Goal: Task Accomplishment & Management: Manage account settings

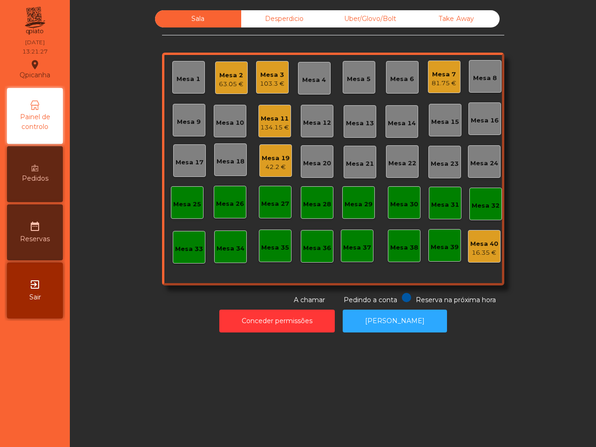
drag, startPoint x: 0, startPoint y: 0, endPoint x: 253, endPoint y: 0, distance: 252.6
click at [178, 16] on div "Sala" at bounding box center [198, 18] width 86 height 17
click at [370, 16] on div "Uber/Glovo/Bolt" at bounding box center [371, 18] width 86 height 17
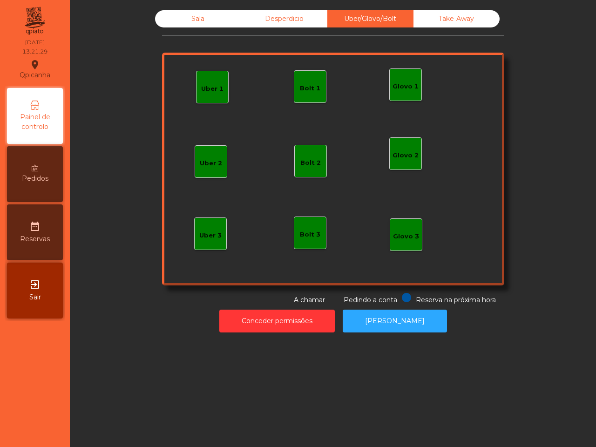
click at [210, 84] on div "Uber 1" at bounding box center [212, 87] width 22 height 13
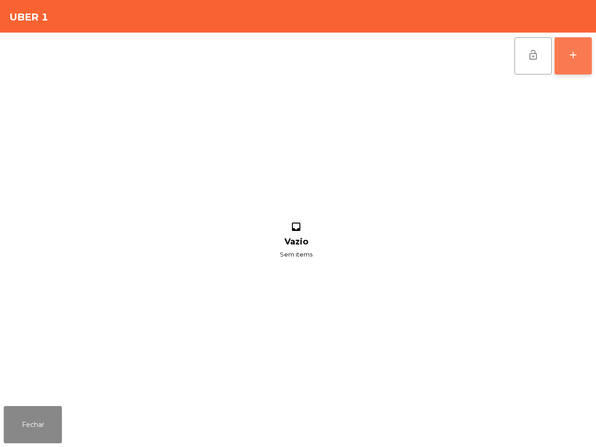
click at [564, 57] on button "add" at bounding box center [573, 55] width 37 height 37
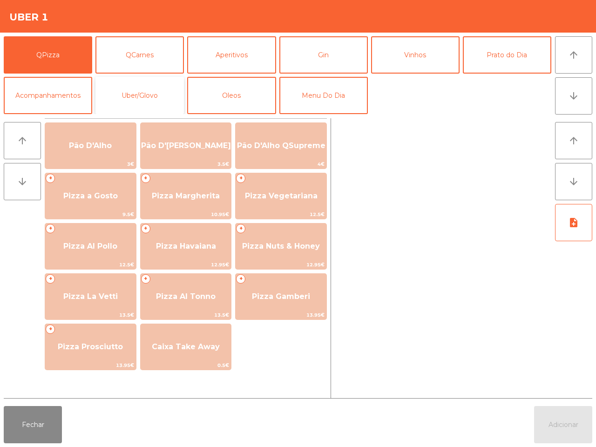
click at [145, 99] on button "Uber/Glovo" at bounding box center [140, 95] width 89 height 37
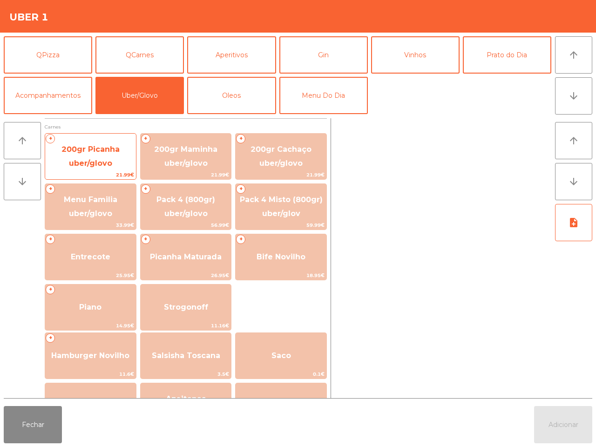
click at [98, 154] on span "200gr Picanha uber/glovo" at bounding box center [90, 157] width 91 height 40
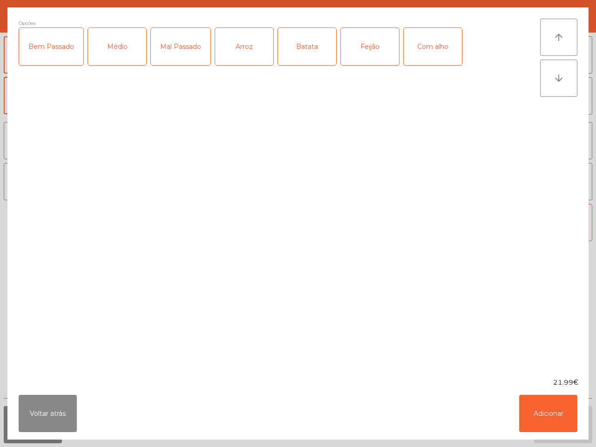
click at [48, 45] on div "Bem Passado" at bounding box center [51, 46] width 64 height 37
click at [246, 56] on div "Arroz" at bounding box center [244, 46] width 58 height 37
click at [292, 50] on div "Batata" at bounding box center [307, 46] width 58 height 37
click at [359, 54] on div "Feijão" at bounding box center [370, 46] width 58 height 37
click at [415, 48] on div "Com alho" at bounding box center [433, 46] width 58 height 37
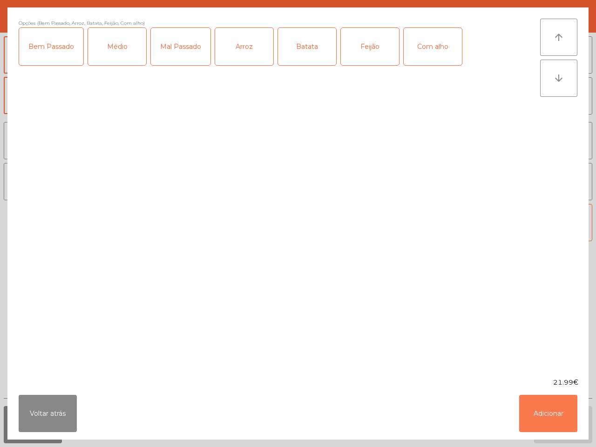
drag, startPoint x: 544, startPoint y: 399, endPoint x: 536, endPoint y: 397, distance: 8.3
click at [542, 397] on button "Adicionar" at bounding box center [549, 413] width 58 height 37
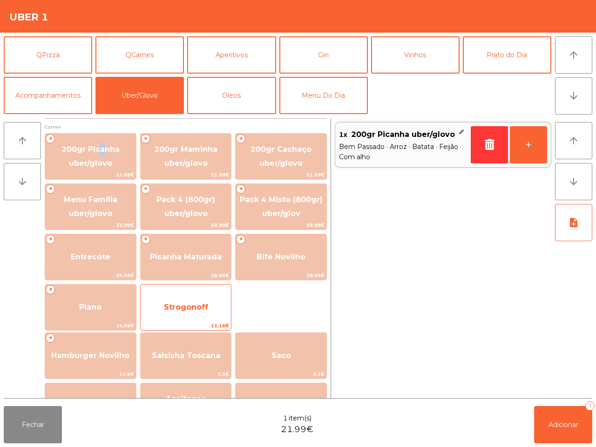
scroll to position [58, 0]
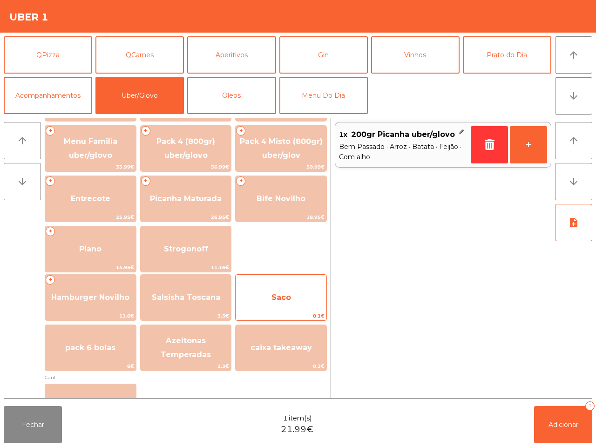
click at [267, 302] on span "Saco" at bounding box center [281, 297] width 91 height 25
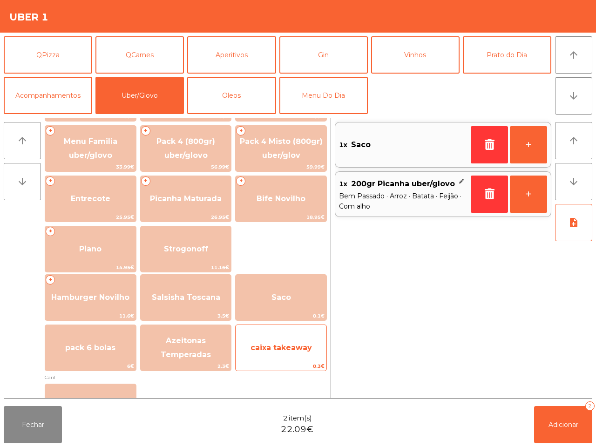
click at [285, 350] on span "caixa takeaway" at bounding box center [282, 347] width 62 height 9
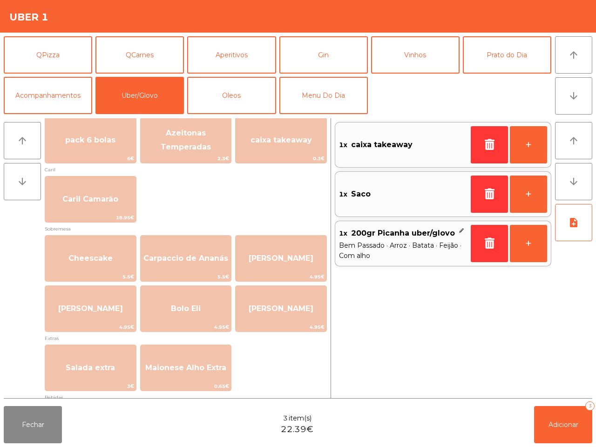
scroll to position [291, 0]
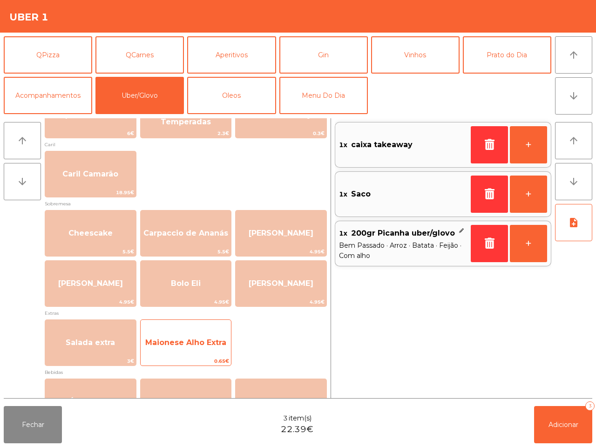
click at [206, 346] on span "Maionese Alho Extra" at bounding box center [185, 342] width 81 height 9
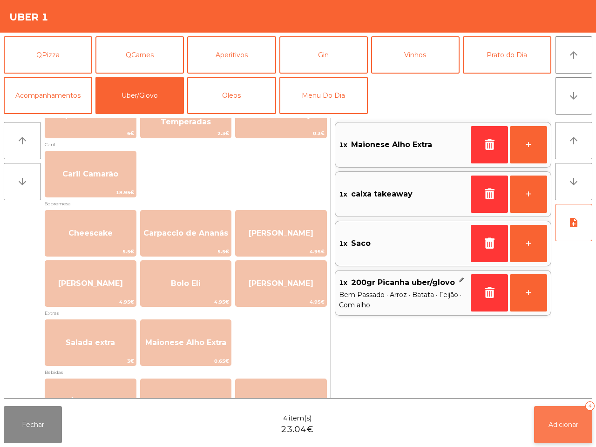
click at [572, 432] on button "Adicionar 4" at bounding box center [564, 424] width 58 height 37
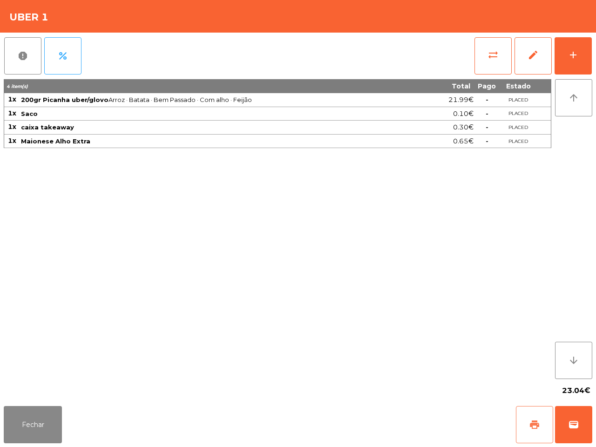
click at [540, 427] on span "print" at bounding box center [534, 424] width 11 height 11
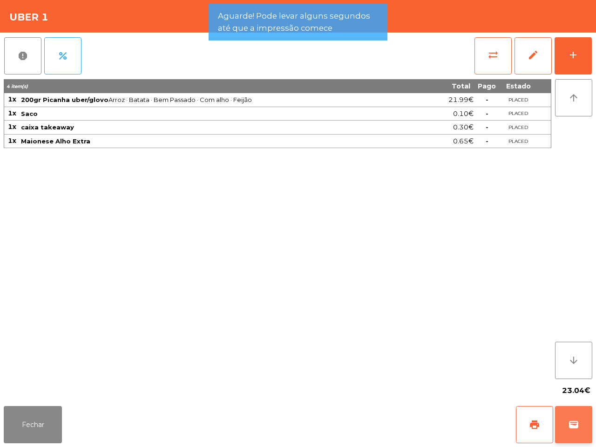
click at [569, 430] on span "wallet" at bounding box center [574, 424] width 11 height 11
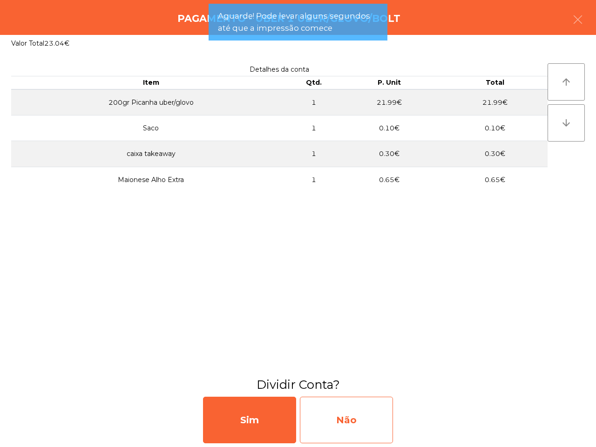
click at [354, 425] on div "Não" at bounding box center [346, 420] width 93 height 47
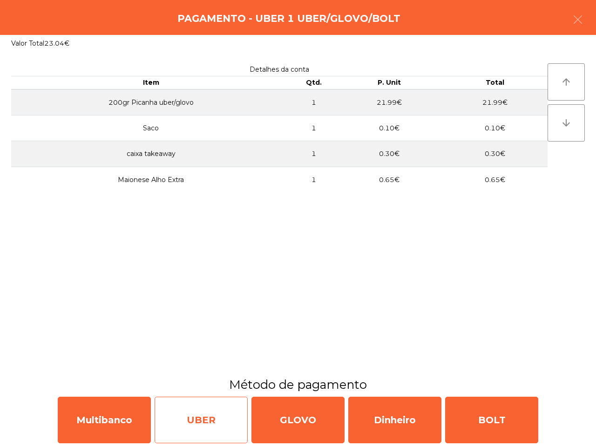
click at [225, 419] on div "UBER" at bounding box center [201, 420] width 93 height 47
select select "**"
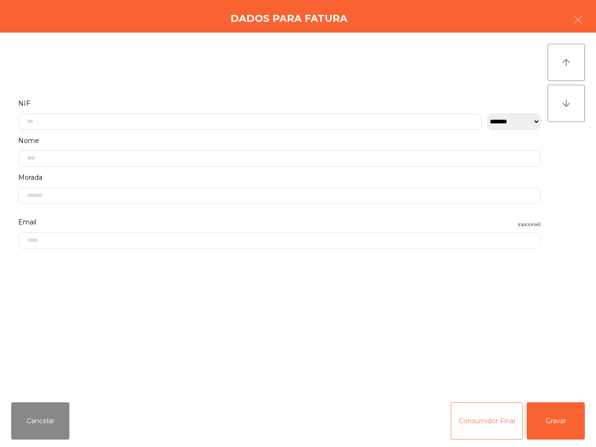
click at [483, 419] on button "Consumidor Final" at bounding box center [487, 421] width 72 height 37
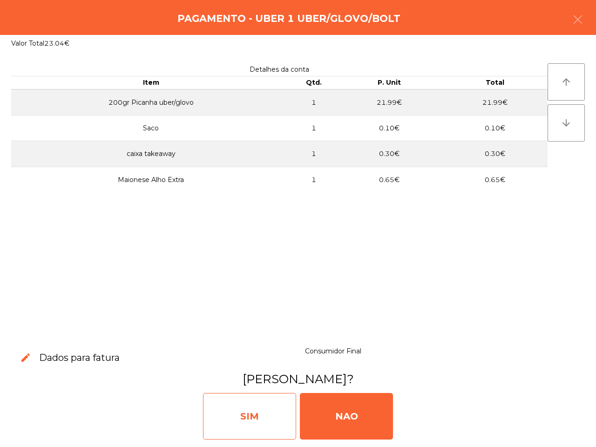
click at [262, 411] on div "SIM" at bounding box center [249, 416] width 93 height 47
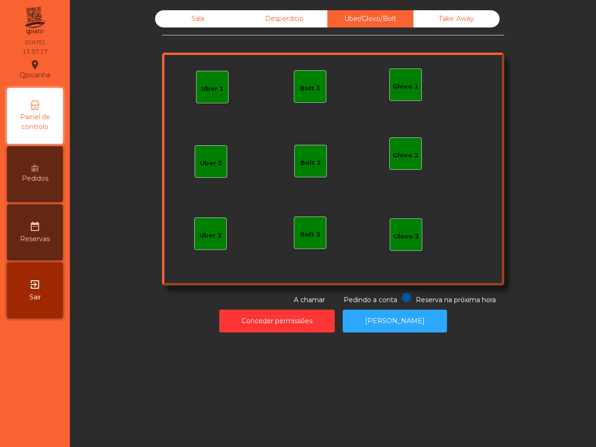
drag, startPoint x: 268, startPoint y: 397, endPoint x: 247, endPoint y: 253, distance: 145.5
click at [267, 385] on div "Sala Desperdicio Uber/Glovo/Bolt Take Away Uber 1 Glovo 1 Uber 2 Uber 3 Glovo 2…" at bounding box center [333, 223] width 527 height 447
click at [183, 20] on div "Sala" at bounding box center [198, 18] width 86 height 17
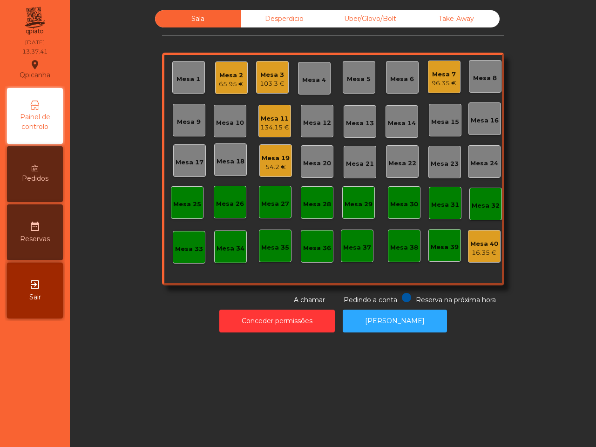
click at [275, 115] on div "Mesa 11" at bounding box center [275, 118] width 29 height 9
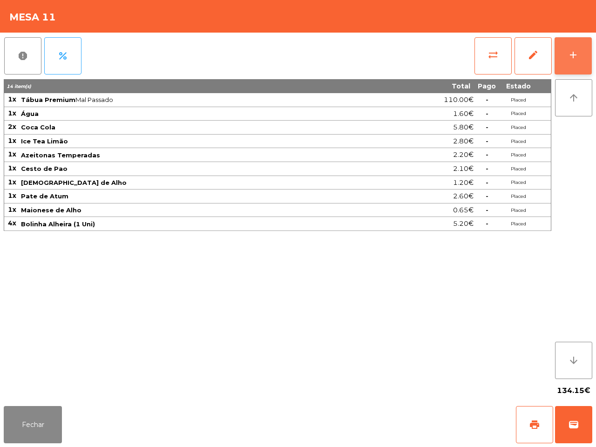
click at [574, 48] on button "add" at bounding box center [573, 55] width 37 height 37
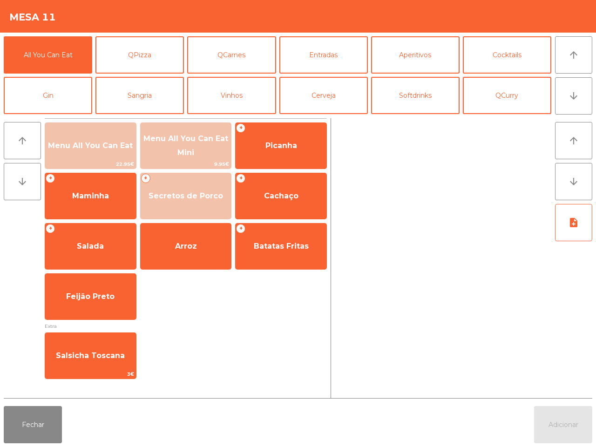
scroll to position [58, 0]
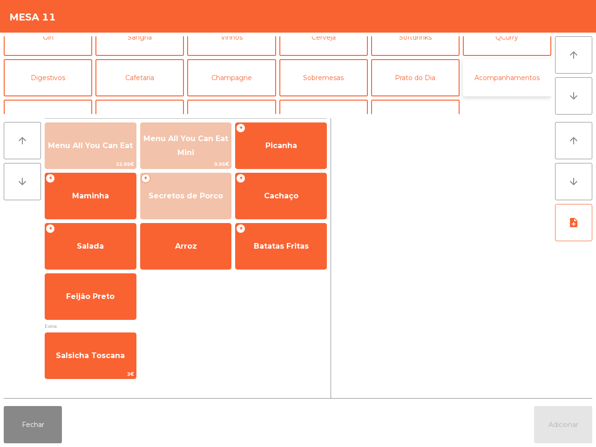
click at [495, 78] on button "Acompanhamentos" at bounding box center [507, 77] width 89 height 37
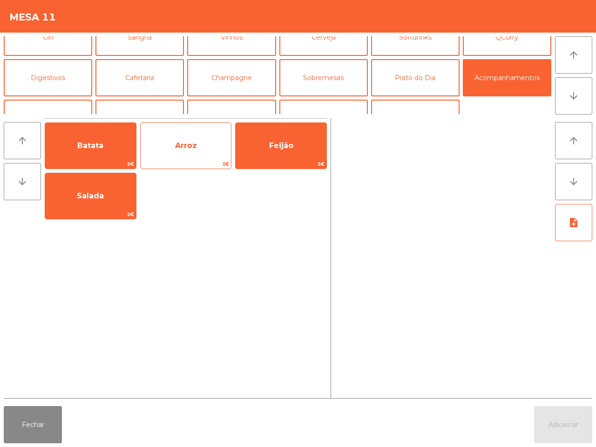
click at [192, 136] on span "Arroz" at bounding box center [186, 145] width 91 height 25
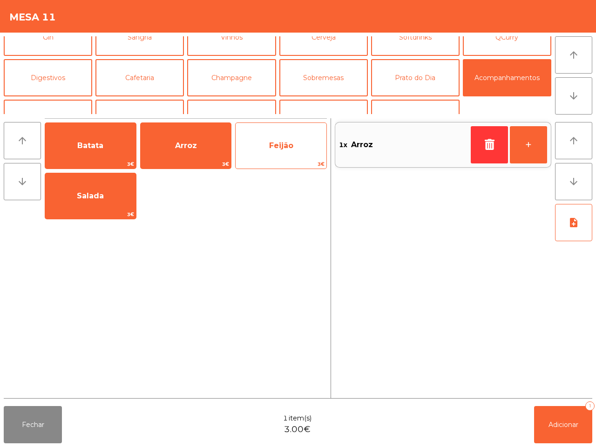
click at [263, 150] on span "Feijão" at bounding box center [281, 145] width 91 height 25
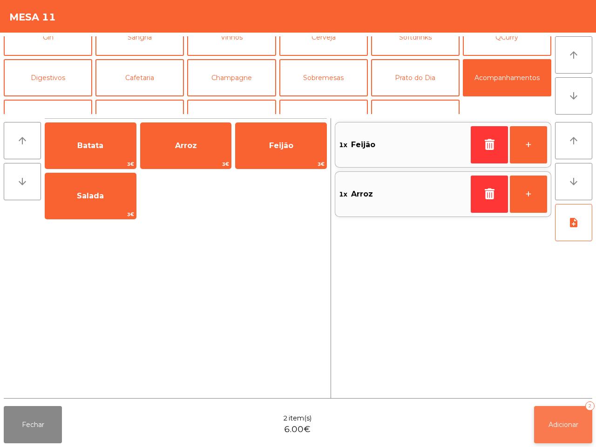
click at [558, 421] on span "Adicionar" at bounding box center [564, 425] width 30 height 8
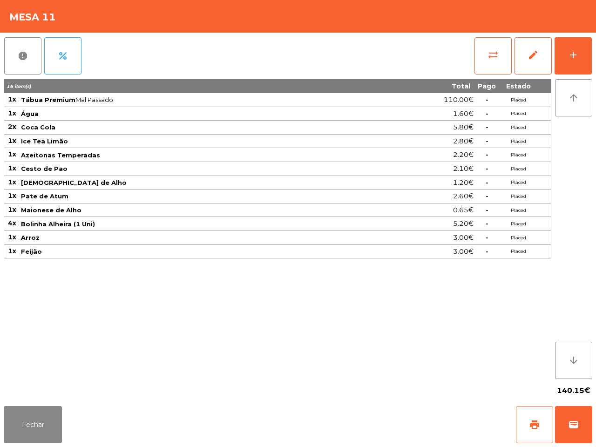
drag, startPoint x: 452, startPoint y: 418, endPoint x: 412, endPoint y: 410, distance: 40.9
click at [458, 426] on div "Fechar print wallet" at bounding box center [298, 425] width 596 height 45
drag, startPoint x: 41, startPoint y: 425, endPoint x: 43, endPoint y: 421, distance: 5.0
click at [43, 426] on button "Fechar" at bounding box center [33, 424] width 58 height 37
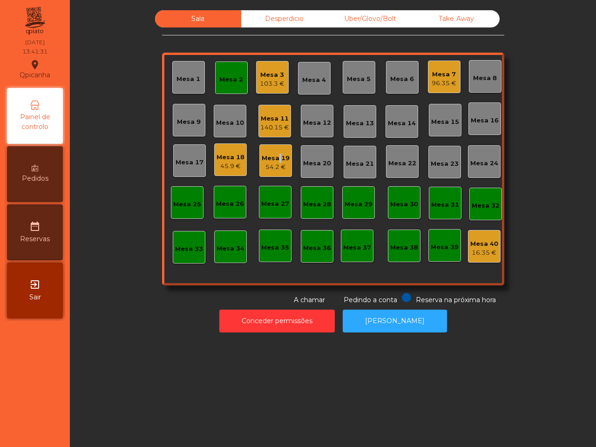
drag, startPoint x: 316, startPoint y: 203, endPoint x: 274, endPoint y: 155, distance: 64.0
click at [274, 155] on div "Mesa 19" at bounding box center [276, 158] width 28 height 9
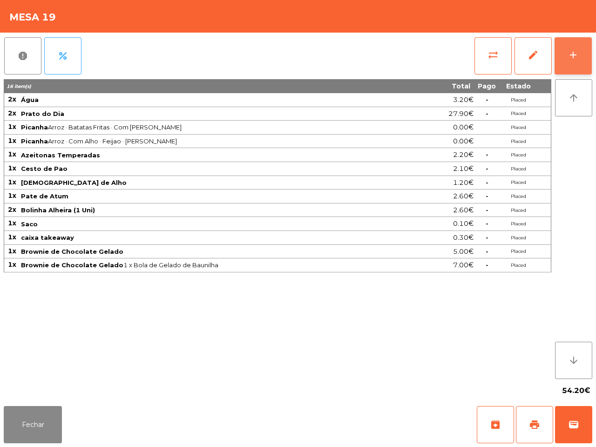
click at [571, 53] on div "add" at bounding box center [573, 54] width 11 height 11
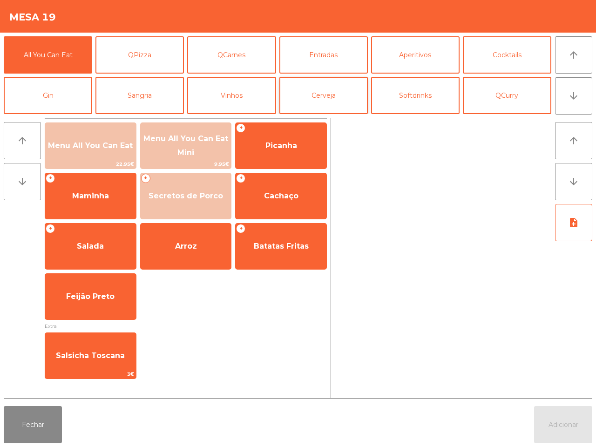
scroll to position [81, 0]
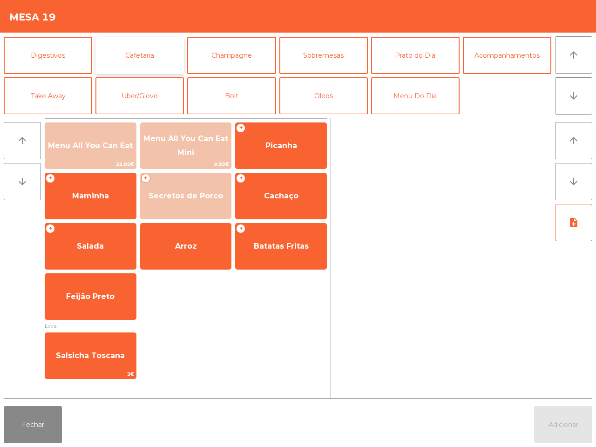
click at [162, 59] on button "Cafetaria" at bounding box center [140, 55] width 89 height 37
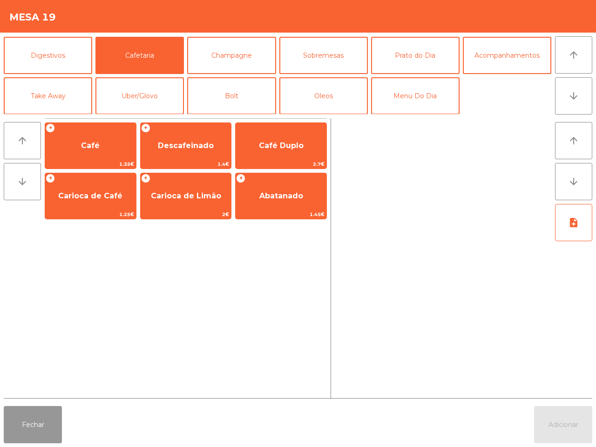
drag, startPoint x: 28, startPoint y: 420, endPoint x: 42, endPoint y: 411, distance: 16.5
click at [31, 420] on button "Fechar" at bounding box center [33, 424] width 58 height 37
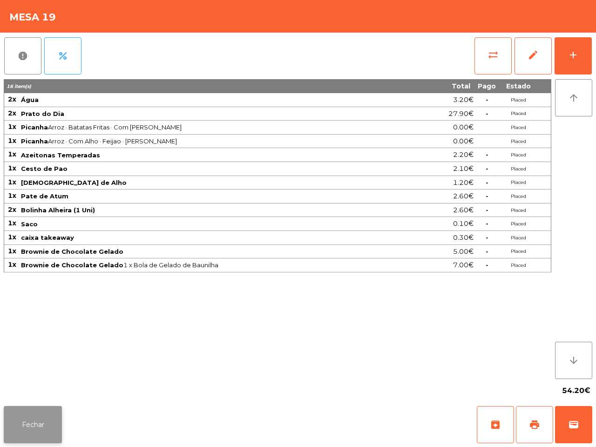
click at [29, 439] on button "Fechar" at bounding box center [33, 424] width 58 height 37
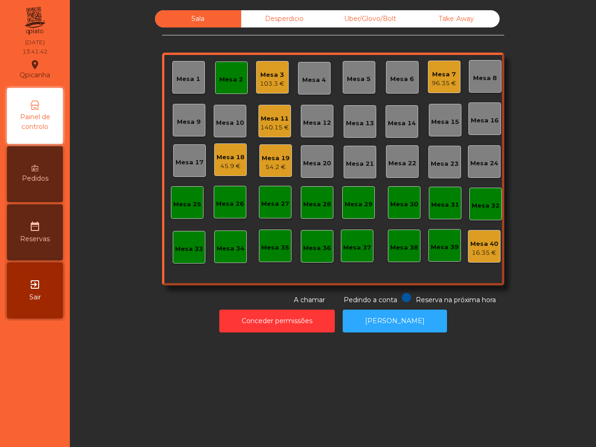
click at [276, 119] on div "Mesa 11" at bounding box center [275, 118] width 29 height 9
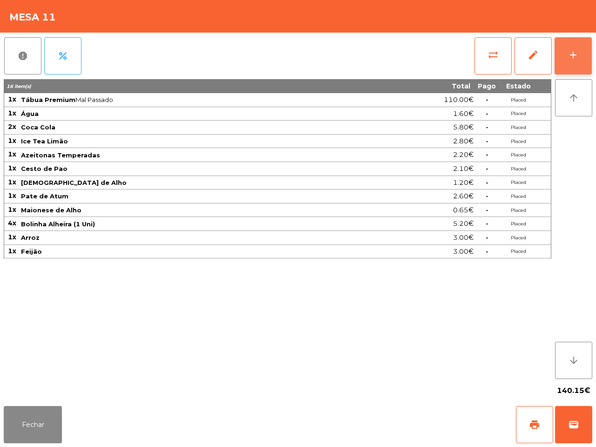
click at [576, 52] on div "add" at bounding box center [573, 54] width 11 height 11
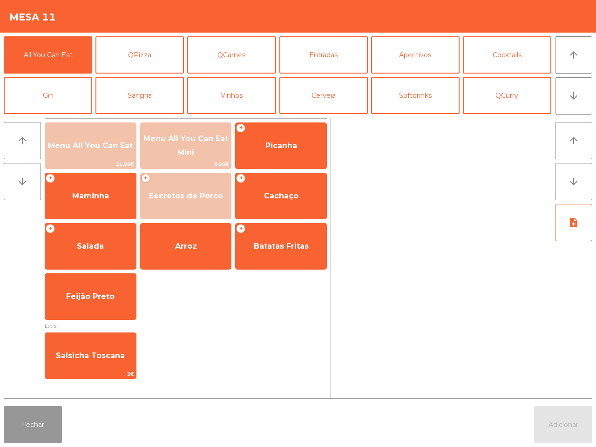
click at [40, 429] on button "Fechar" at bounding box center [33, 424] width 58 height 37
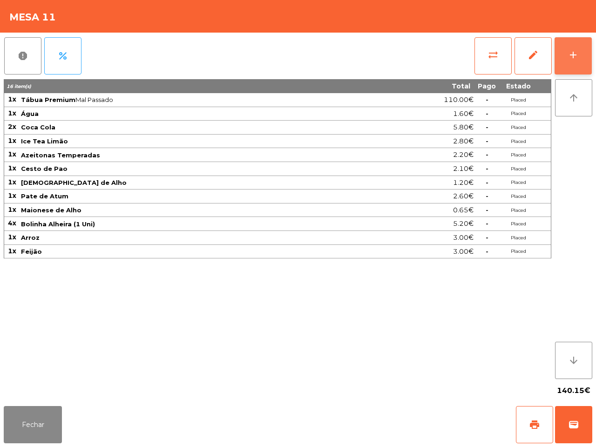
click at [567, 46] on button "add" at bounding box center [573, 55] width 37 height 37
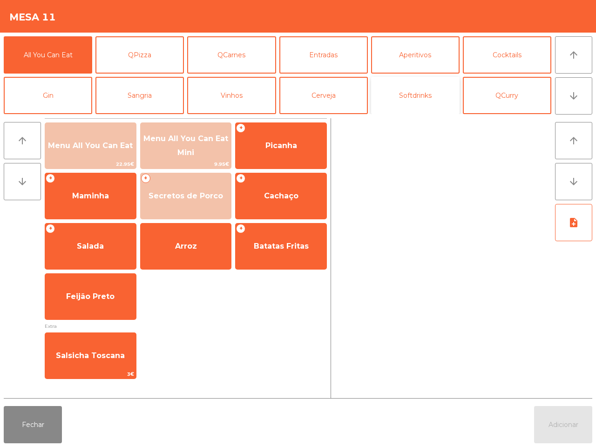
click at [418, 98] on button "Softdrinks" at bounding box center [415, 95] width 89 height 37
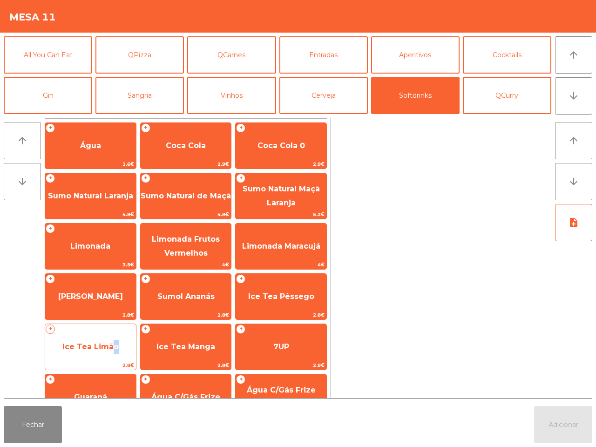
click at [112, 351] on span "Ice Tea Limão" at bounding box center [90, 347] width 91 height 25
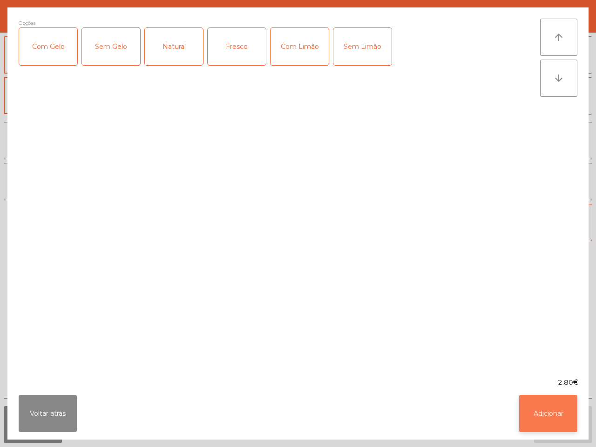
click at [555, 412] on button "Adicionar" at bounding box center [549, 413] width 58 height 37
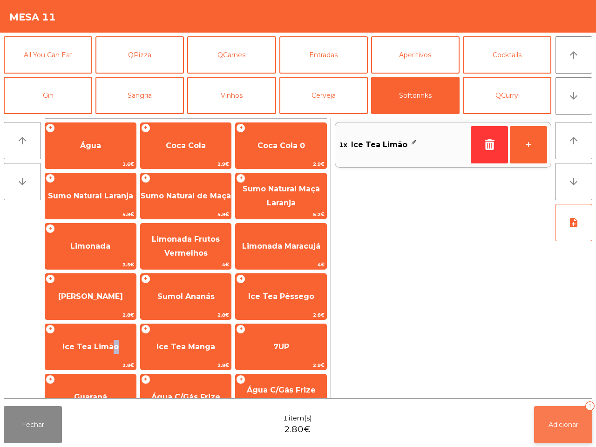
click at [555, 420] on button "Adicionar 1" at bounding box center [564, 424] width 58 height 37
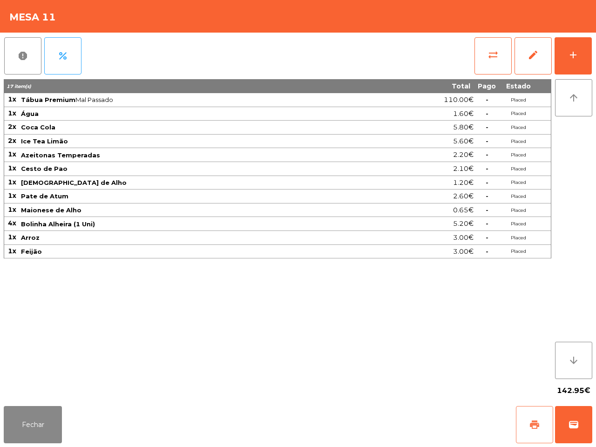
drag, startPoint x: 537, startPoint y: 421, endPoint x: 422, endPoint y: 395, distance: 118.0
click at [532, 423] on span "print" at bounding box center [534, 424] width 11 height 11
click at [46, 418] on button "Fechar" at bounding box center [33, 424] width 58 height 37
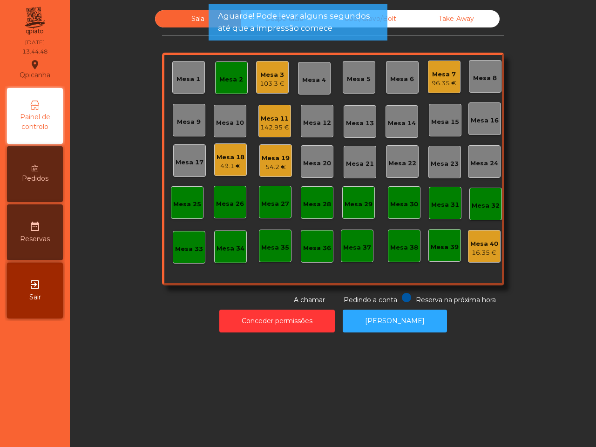
click at [230, 160] on div "Mesa 18" at bounding box center [231, 157] width 28 height 9
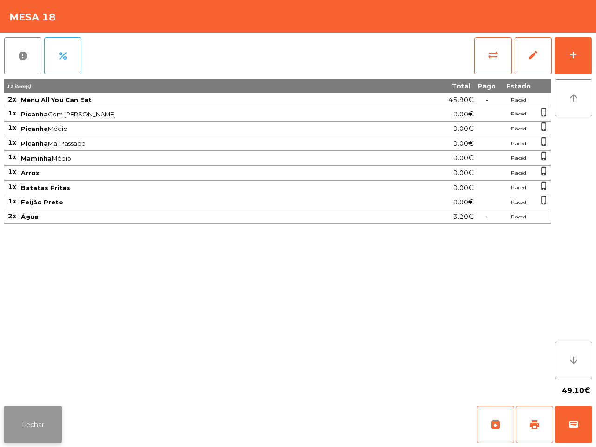
click at [39, 428] on button "Fechar" at bounding box center [33, 424] width 58 height 37
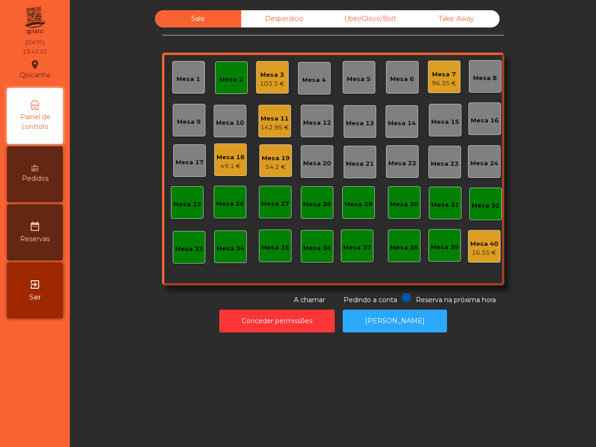
click at [232, 82] on div "Mesa 2" at bounding box center [231, 79] width 24 height 9
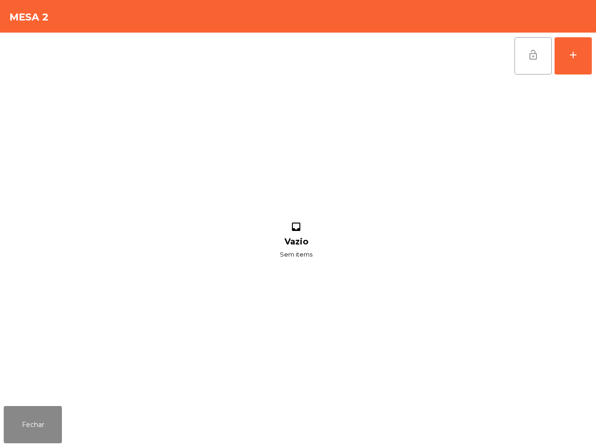
click at [528, 43] on button "lock_open" at bounding box center [533, 55] width 37 height 37
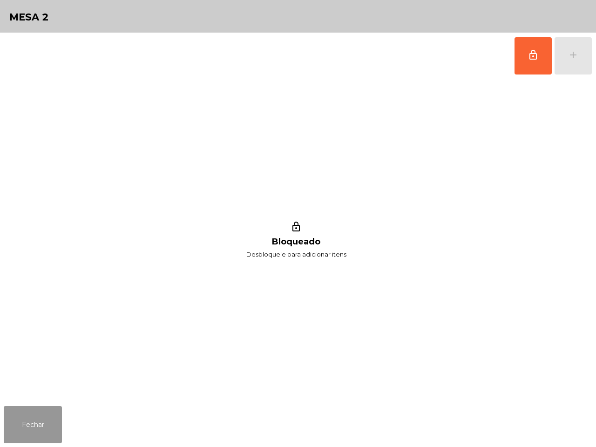
click at [46, 425] on button "Fechar" at bounding box center [33, 424] width 58 height 37
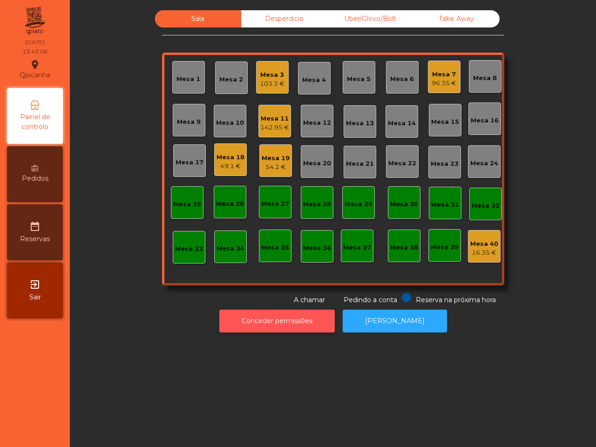
click at [257, 321] on button "Conceder permissões" at bounding box center [277, 321] width 116 height 23
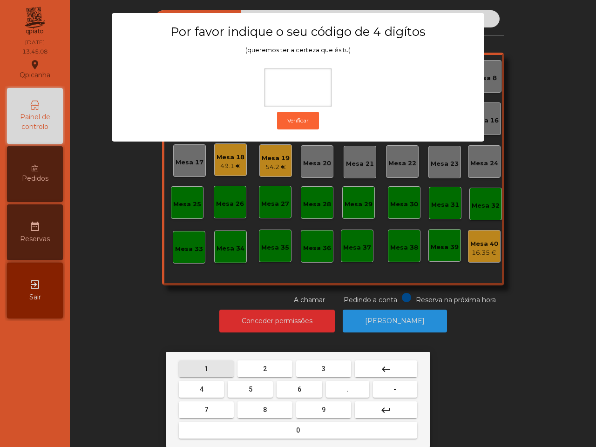
click at [210, 366] on button "1" at bounding box center [206, 369] width 55 height 17
click at [318, 404] on button "9" at bounding box center [323, 410] width 55 height 17
click at [212, 388] on button "4" at bounding box center [201, 389] width 45 height 17
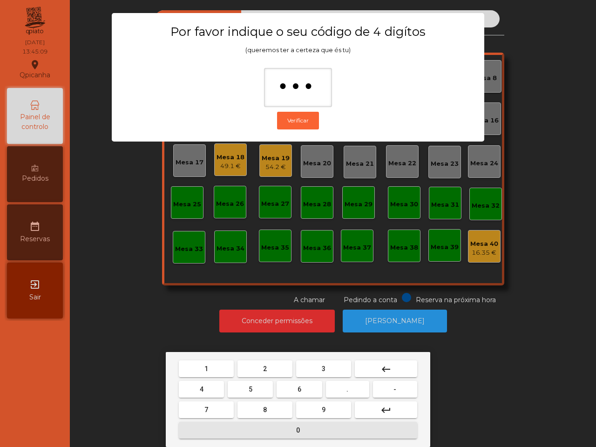
click at [246, 435] on button "0" at bounding box center [298, 430] width 239 height 17
type input "****"
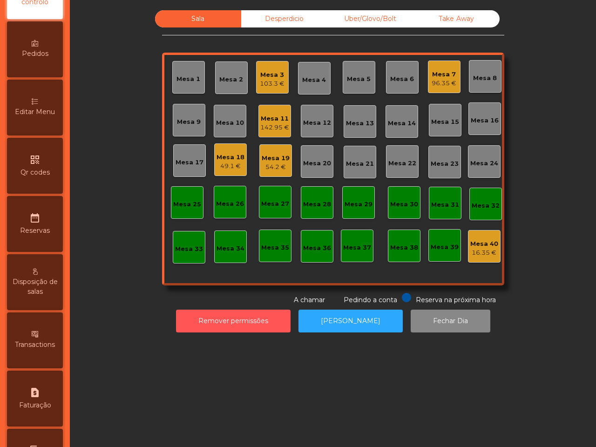
scroll to position [350, 0]
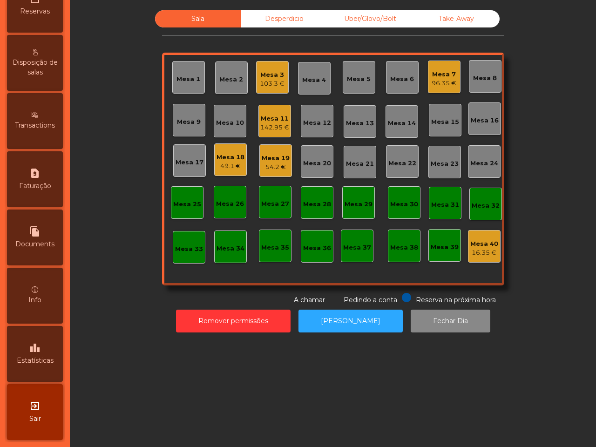
click at [41, 343] on icon "leaderboard" at bounding box center [34, 348] width 11 height 11
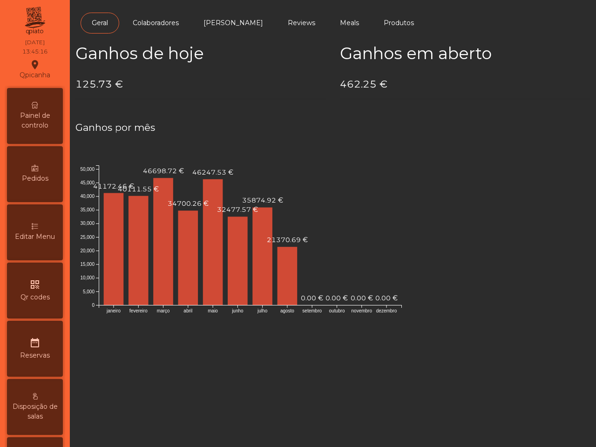
click at [38, 102] on icon at bounding box center [35, 105] width 7 height 7
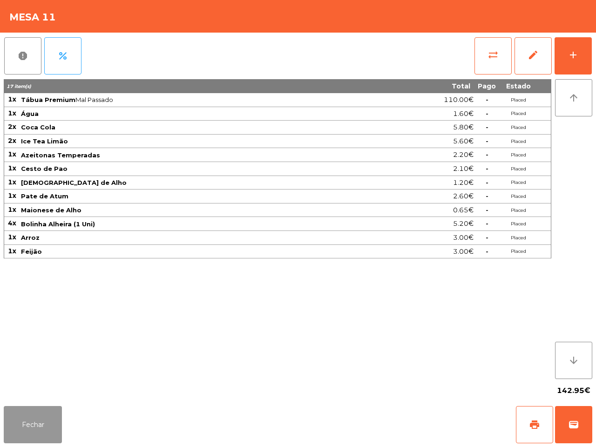
click at [35, 418] on button "Fechar" at bounding box center [33, 424] width 58 height 37
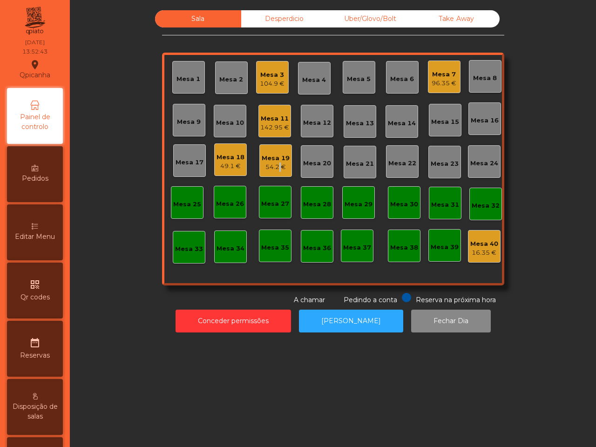
click at [273, 166] on div "54.2 €" at bounding box center [276, 167] width 28 height 9
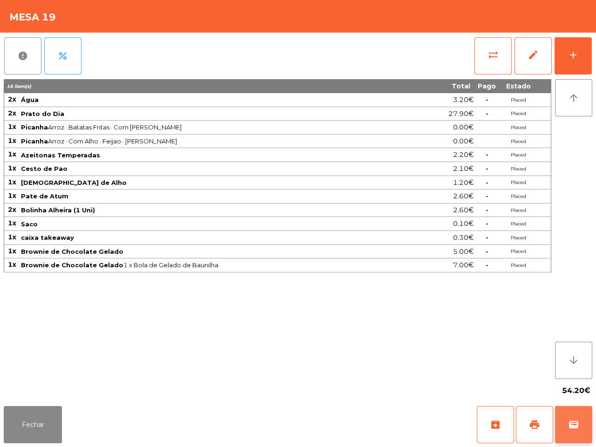
click at [577, 427] on span "wallet" at bounding box center [574, 424] width 11 height 11
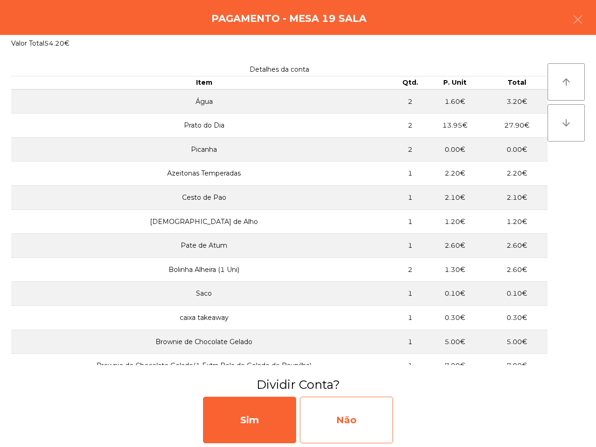
click at [368, 405] on div "Não" at bounding box center [346, 420] width 93 height 47
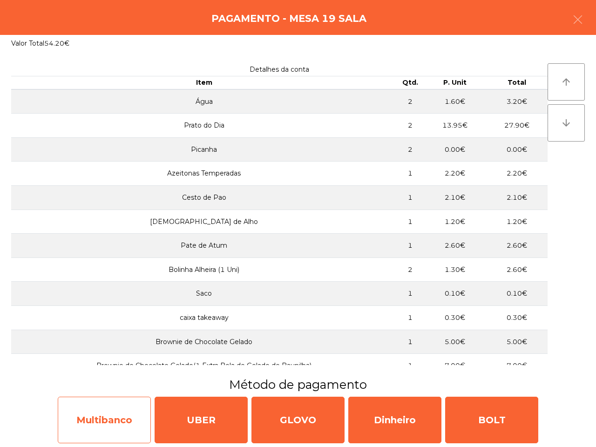
click at [110, 411] on div "Multibanco" at bounding box center [104, 420] width 93 height 47
select select "**"
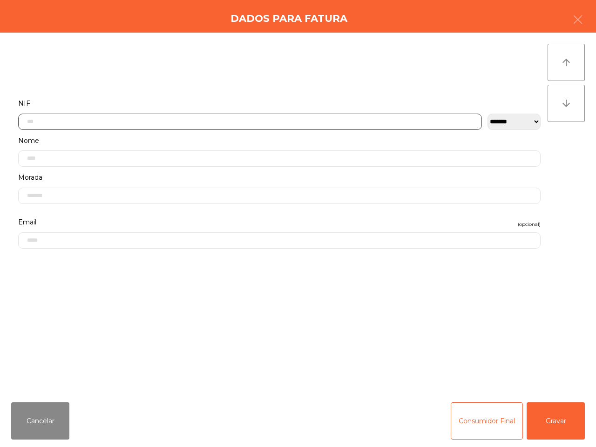
click at [132, 117] on input "text" at bounding box center [250, 122] width 464 height 16
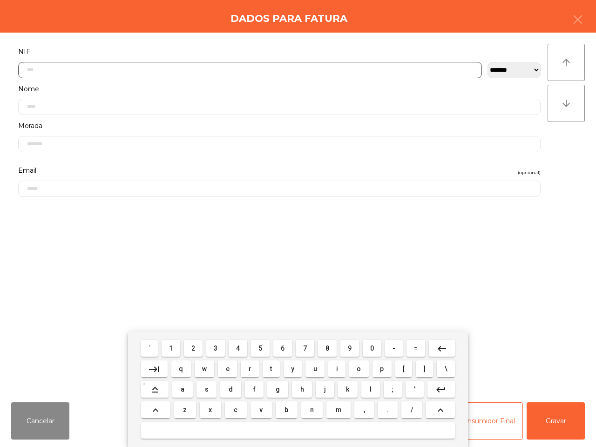
scroll to position [52, 0]
click at [261, 350] on span "5" at bounding box center [261, 348] width 4 height 7
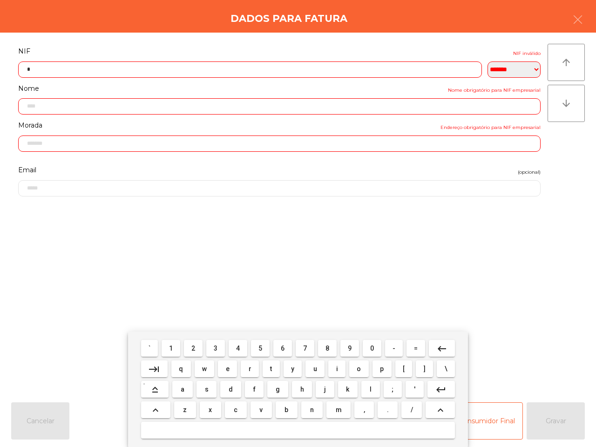
drag, startPoint x: 169, startPoint y: 346, endPoint x: 258, endPoint y: 368, distance: 91.7
click at [171, 348] on button "1" at bounding box center [171, 348] width 19 height 17
click at [305, 350] on span "7" at bounding box center [305, 348] width 4 height 7
click at [262, 348] on span "5" at bounding box center [261, 348] width 4 height 7
click at [372, 349] on span "0" at bounding box center [372, 348] width 4 height 7
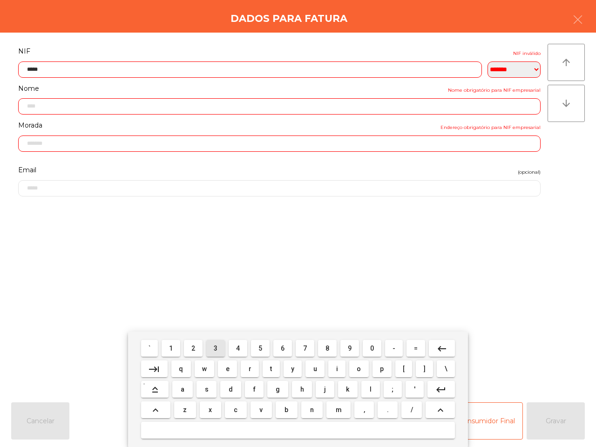
click at [219, 345] on button "3" at bounding box center [215, 348] width 19 height 17
drag, startPoint x: 367, startPoint y: 348, endPoint x: 322, endPoint y: 343, distance: 44.5
click at [367, 348] on button "0" at bounding box center [372, 348] width 19 height 17
drag, startPoint x: 262, startPoint y: 345, endPoint x: 302, endPoint y: 348, distance: 39.2
click at [263, 345] on button "5" at bounding box center [260, 348] width 19 height 17
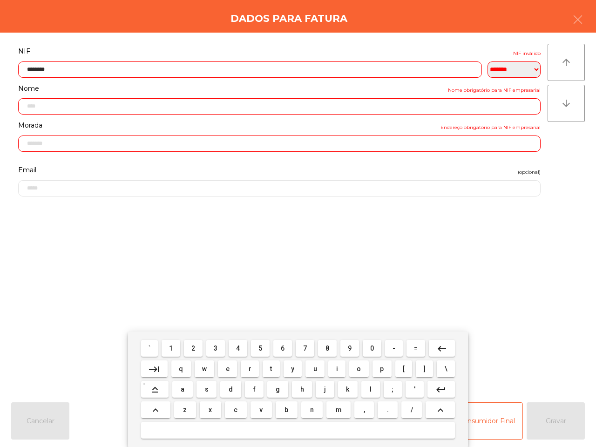
click at [377, 349] on button "0" at bounding box center [372, 348] width 19 height 17
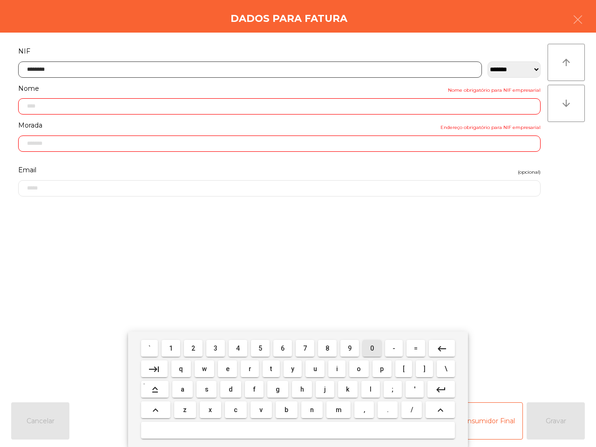
type input "*********"
type input "**********"
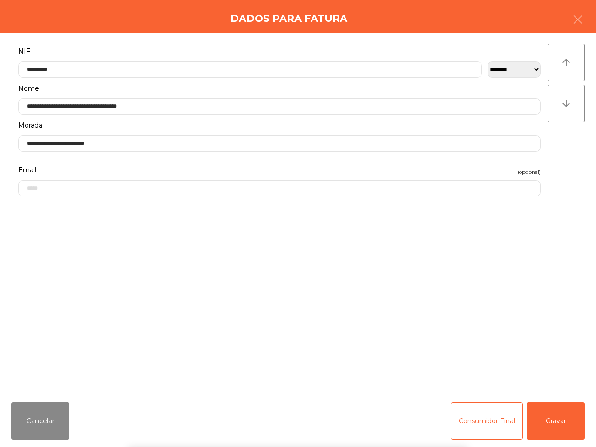
click at [544, 416] on div "` 1 2 3 4 5 6 7 8 9 0 - = keyboard_backspace keyboard_tab q w e r t y u i o p […" at bounding box center [298, 390] width 596 height 116
click at [544, 416] on button "Gravar" at bounding box center [556, 421] width 58 height 37
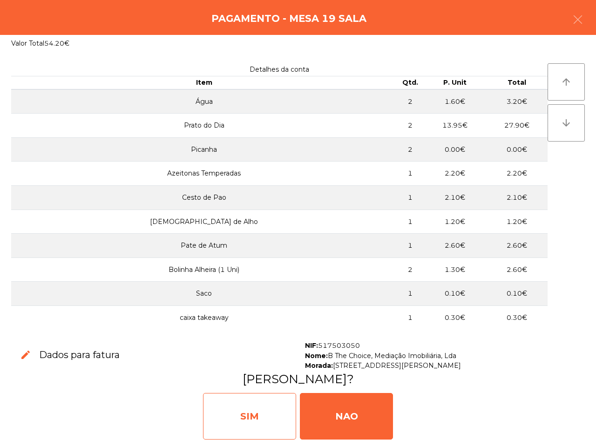
click at [238, 411] on div "SIM" at bounding box center [249, 416] width 93 height 47
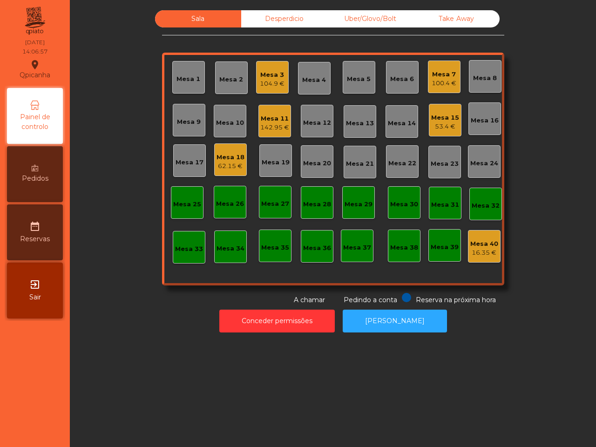
click at [275, 117] on div "Mesa 11" at bounding box center [275, 118] width 29 height 9
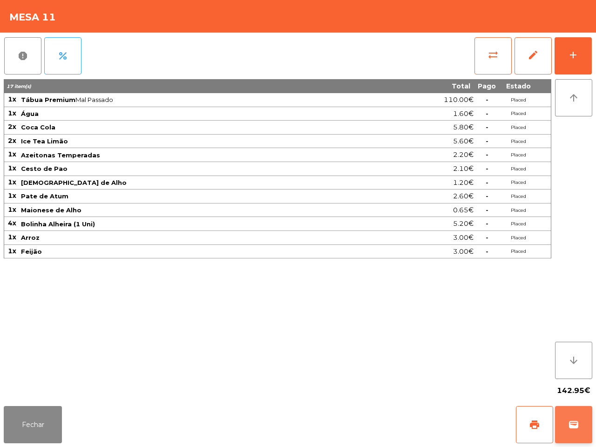
click at [565, 423] on button "wallet" at bounding box center [573, 424] width 37 height 37
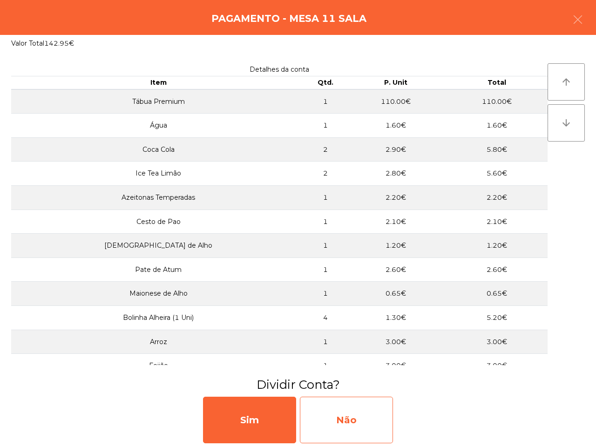
click at [358, 413] on div "Não" at bounding box center [346, 420] width 93 height 47
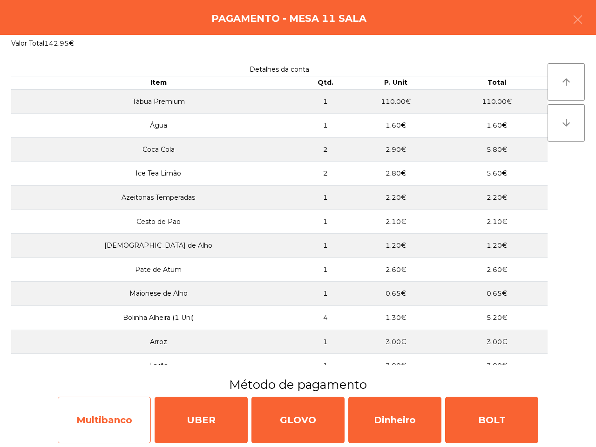
click at [103, 418] on div "Multibanco" at bounding box center [104, 420] width 93 height 47
select select "**"
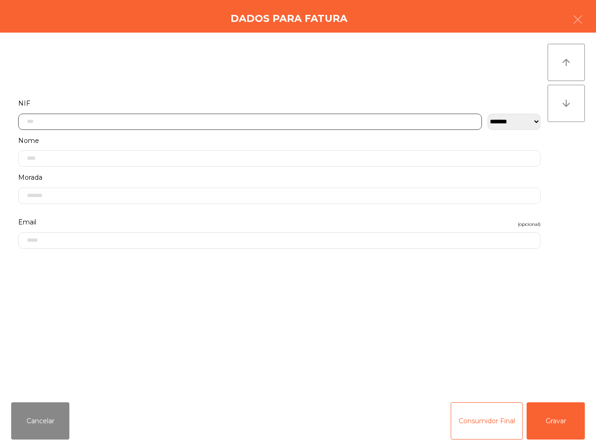
click at [87, 121] on input "text" at bounding box center [250, 122] width 464 height 16
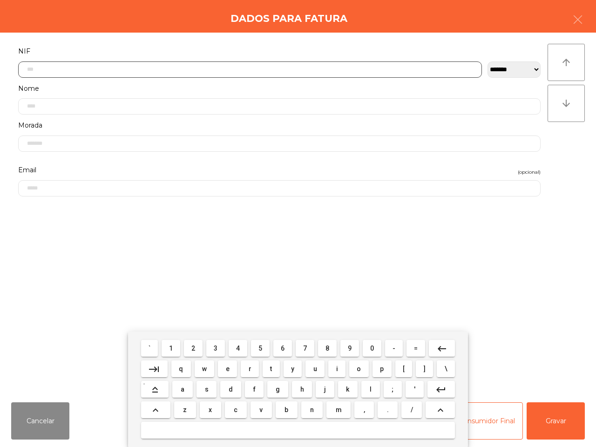
click at [260, 345] on button "5" at bounding box center [260, 348] width 19 height 17
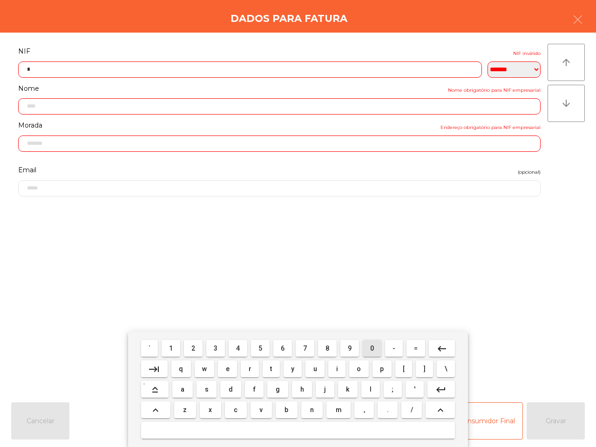
click at [371, 345] on span "0" at bounding box center [372, 348] width 4 height 7
click at [259, 350] on span "5" at bounding box center [261, 348] width 4 height 7
drag, startPoint x: 170, startPoint y: 346, endPoint x: 179, endPoint y: 346, distance: 9.3
click at [171, 346] on button "1" at bounding box center [171, 348] width 19 height 17
click at [197, 347] on button "2" at bounding box center [193, 348] width 19 height 17
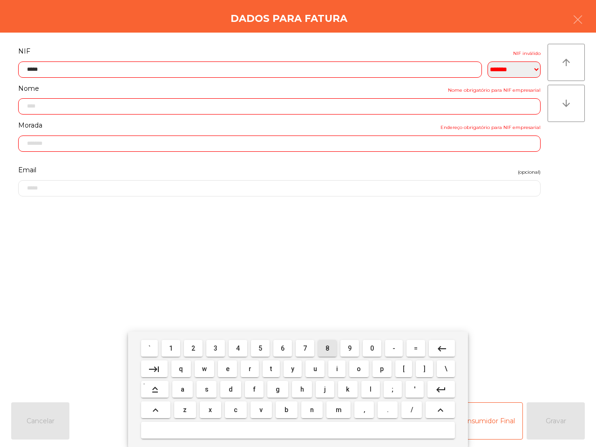
click at [327, 350] on span "8" at bounding box center [328, 348] width 4 height 7
drag, startPoint x: 345, startPoint y: 346, endPoint x: 339, endPoint y: 346, distance: 6.1
click at [346, 346] on button "9" at bounding box center [350, 348] width 19 height 17
drag, startPoint x: 326, startPoint y: 348, endPoint x: 310, endPoint y: 350, distance: 16.0
click at [327, 349] on span "8" at bounding box center [328, 348] width 4 height 7
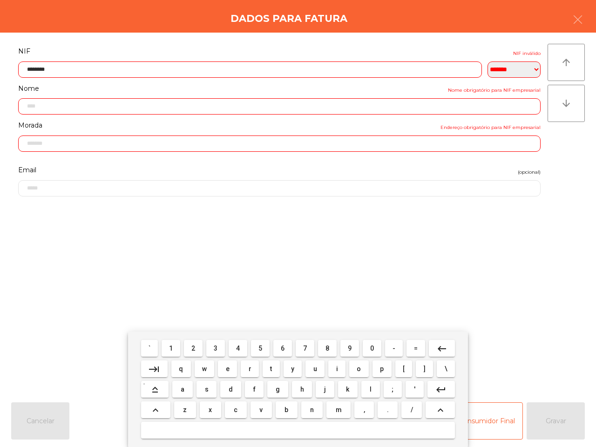
click at [259, 350] on button "5" at bounding box center [260, 348] width 19 height 17
type input "*********"
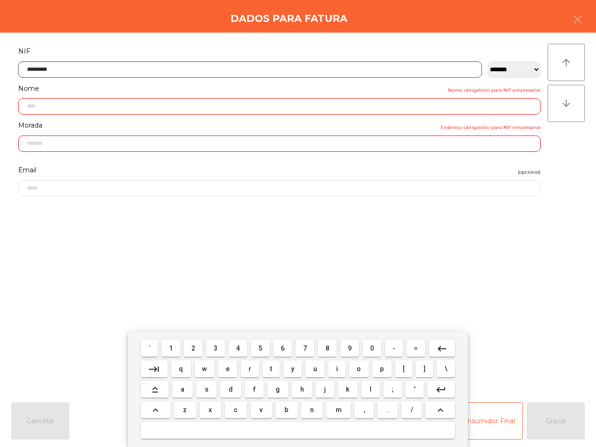
type input "**********"
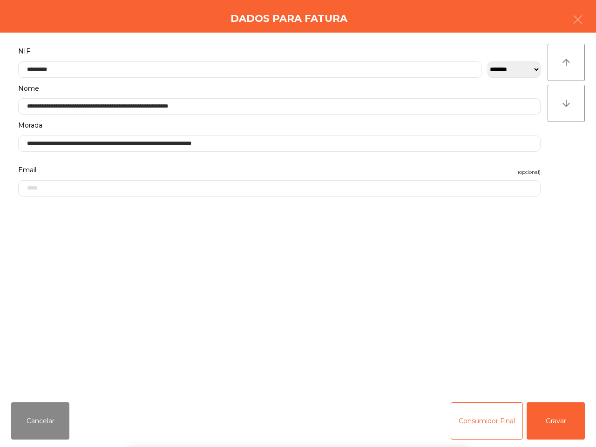
click at [555, 421] on div "` 1 2 3 4 5 6 7 8 9 0 - = keyboard_backspace keyboard_tab q w e r t y u i o p […" at bounding box center [298, 390] width 596 height 116
click at [553, 420] on button "Gravar" at bounding box center [556, 421] width 58 height 37
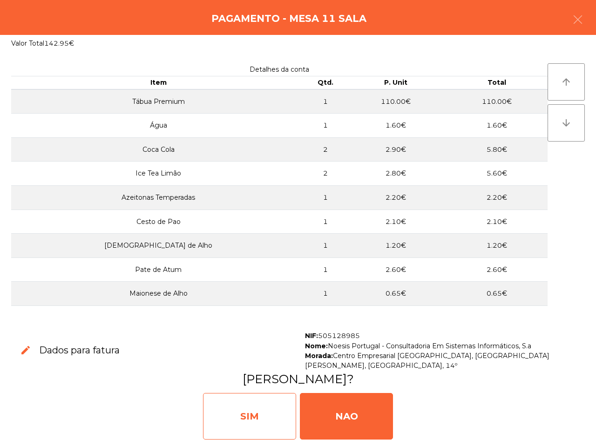
drag, startPoint x: 225, startPoint y: 418, endPoint x: 227, endPoint y: 412, distance: 5.6
click at [226, 418] on div "SIM" at bounding box center [249, 416] width 93 height 47
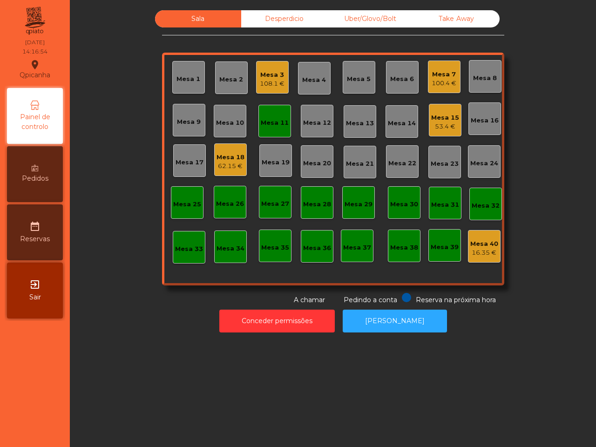
drag, startPoint x: 227, startPoint y: 388, endPoint x: 218, endPoint y: 246, distance: 142.0
click at [227, 386] on div "Sala Desperdicio Uber/Glovo/Bolt Take Away Mesa 1 Mesa 2 Mesa 3 108.1 € Mesa 4 …" at bounding box center [333, 223] width 527 height 447
click at [442, 75] on div "Mesa 7" at bounding box center [444, 74] width 25 height 9
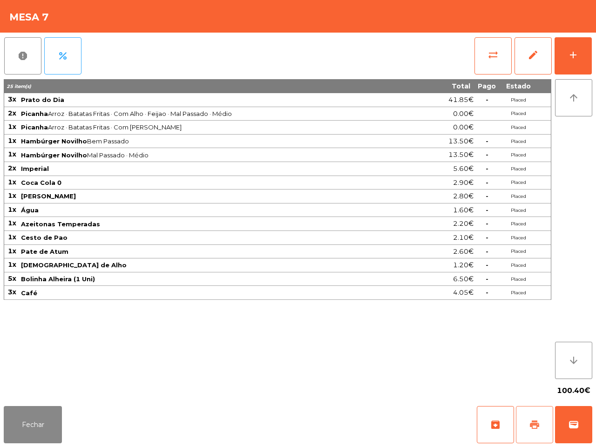
click at [532, 423] on span "print" at bounding box center [534, 424] width 11 height 11
click at [0, 150] on div "report percent sync_alt edit add 25 item(s) Total Pago Estado 3x Prato do Dia 4…" at bounding box center [298, 218] width 596 height 370
click at [576, 426] on span "wallet" at bounding box center [574, 424] width 11 height 11
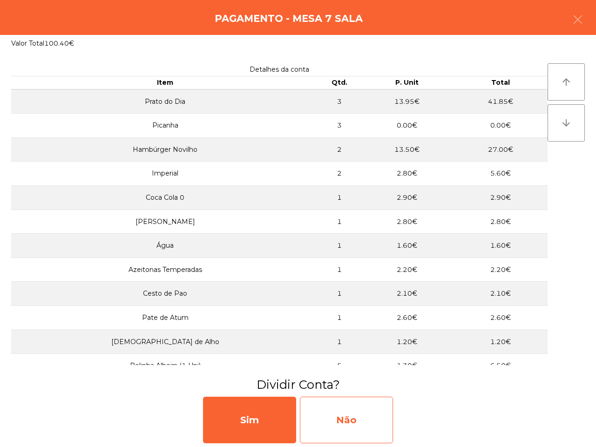
click at [383, 416] on div "Não" at bounding box center [346, 420] width 93 height 47
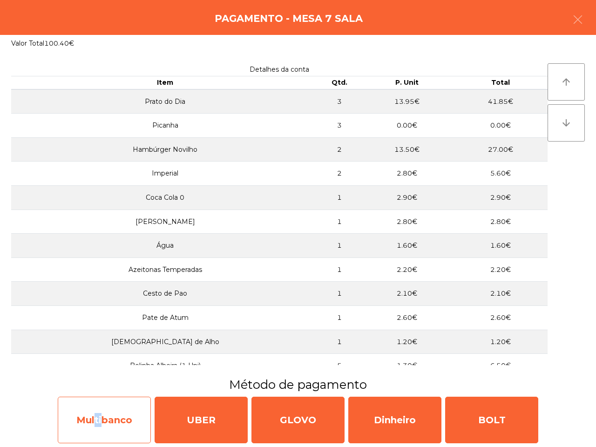
click at [97, 420] on div "Multibanco" at bounding box center [104, 420] width 93 height 47
select select "**"
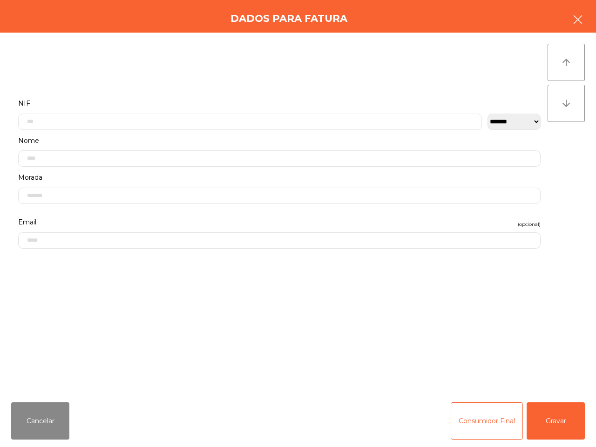
click at [576, 19] on icon "button" at bounding box center [578, 19] width 11 height 11
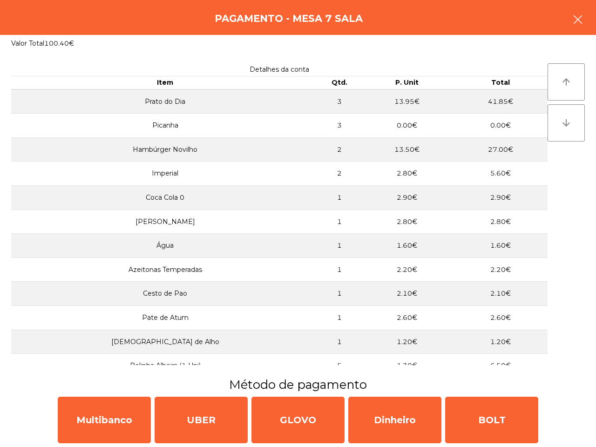
click at [580, 11] on button "button" at bounding box center [578, 21] width 26 height 28
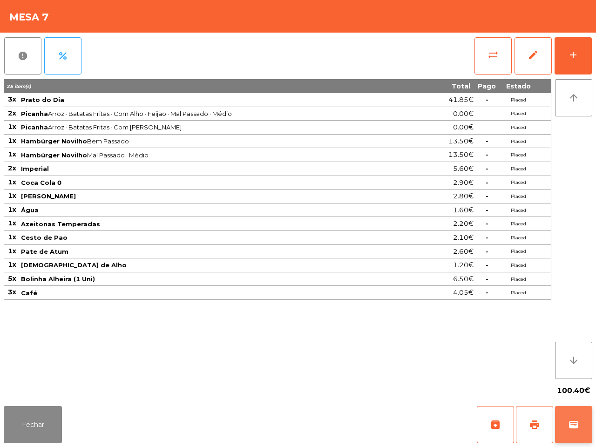
click at [574, 428] on span "wallet" at bounding box center [574, 424] width 11 height 11
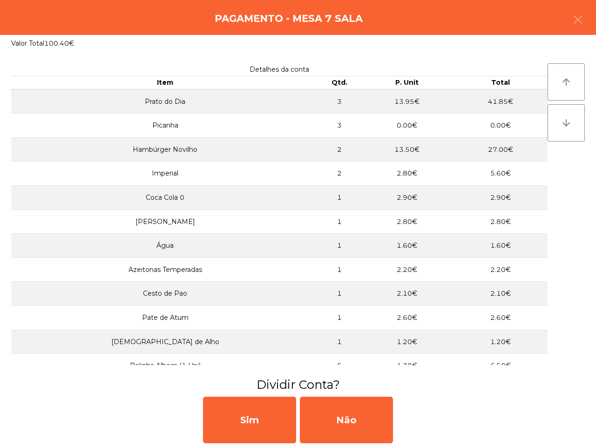
drag, startPoint x: 381, startPoint y: 417, endPoint x: 518, endPoint y: 424, distance: 136.7
click at [518, 424] on div "Sim Não" at bounding box center [298, 420] width 596 height 54
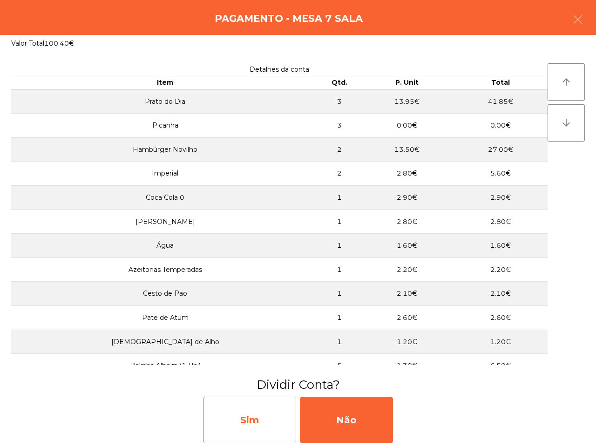
click at [278, 409] on div "Sim" at bounding box center [249, 420] width 93 height 47
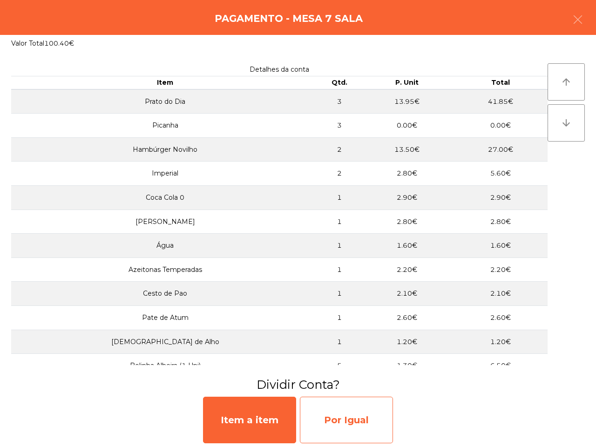
click at [332, 423] on div "Por Igual" at bounding box center [346, 420] width 93 height 47
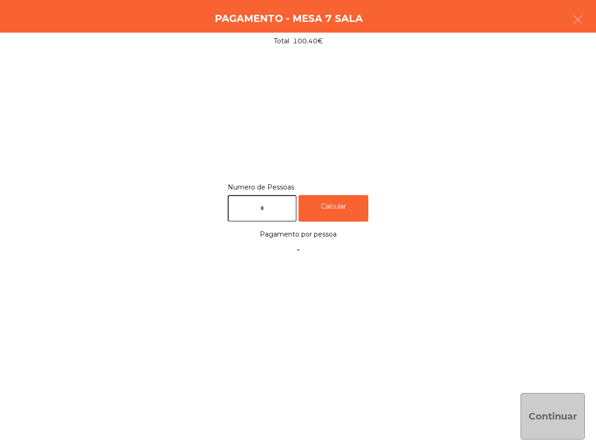
click at [274, 206] on input "text" at bounding box center [262, 208] width 69 height 27
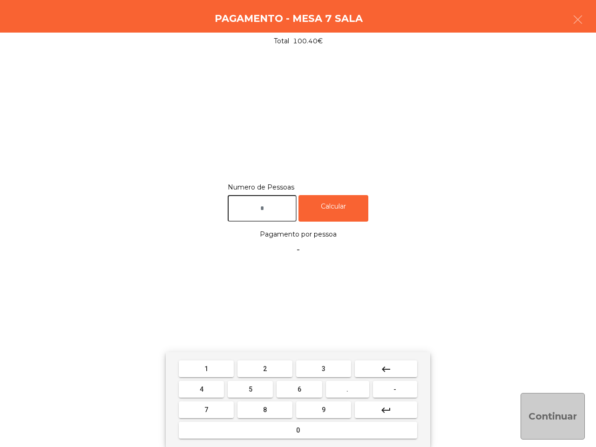
click at [382, 368] on mat-icon "keyboard_backspace" at bounding box center [386, 369] width 11 height 11
drag, startPoint x: 267, startPoint y: 368, endPoint x: 269, endPoint y: 363, distance: 5.9
click at [267, 367] on button "2" at bounding box center [265, 369] width 55 height 17
type input "*"
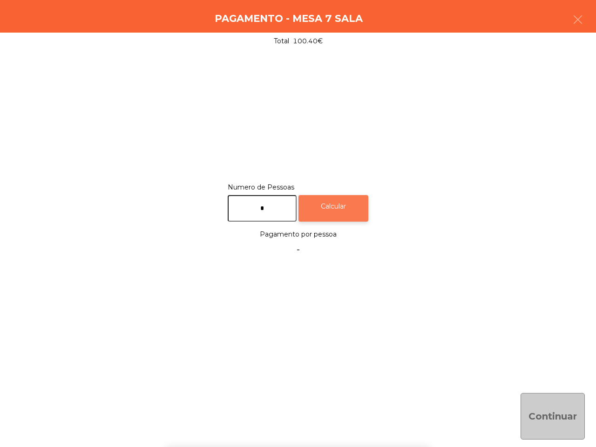
click at [364, 204] on div "Calcular" at bounding box center [334, 208] width 70 height 27
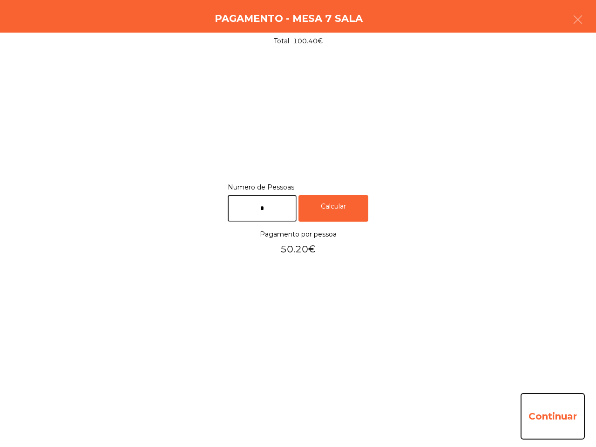
click at [539, 408] on button "Continuar" at bounding box center [553, 416] width 64 height 47
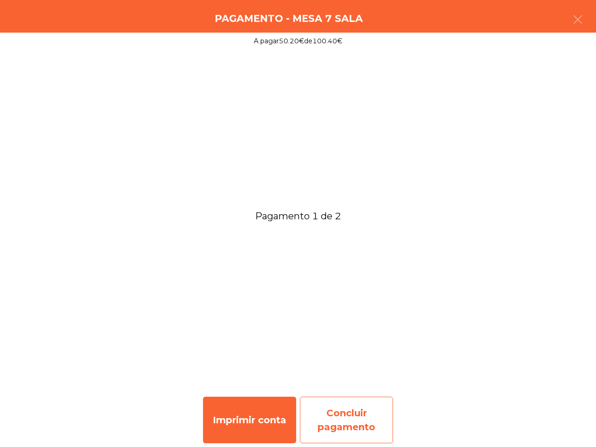
click at [355, 421] on div "Concluir pagamento" at bounding box center [346, 420] width 93 height 47
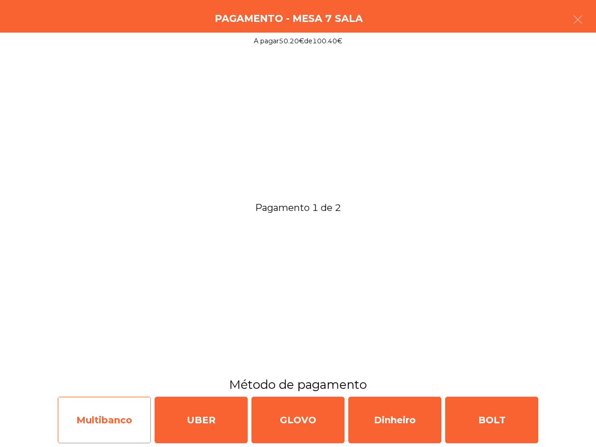
click at [129, 422] on div "Multibanco" at bounding box center [104, 420] width 93 height 47
select select "**"
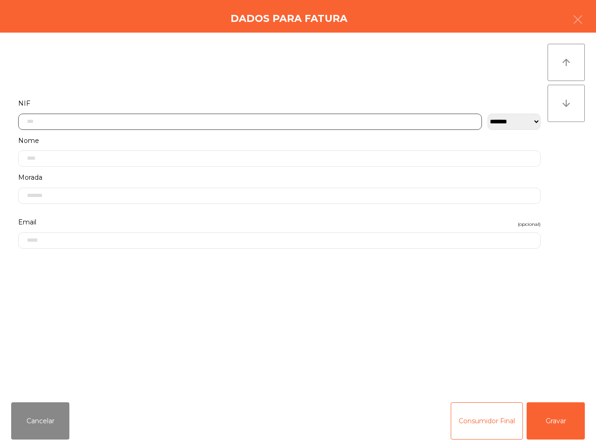
click at [101, 119] on input "text" at bounding box center [250, 122] width 464 height 16
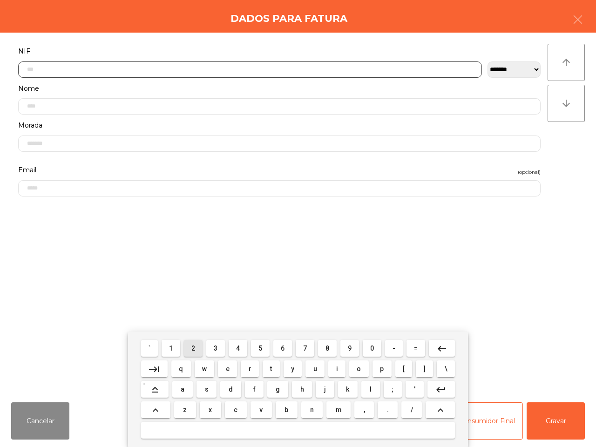
click at [193, 348] on span "2" at bounding box center [194, 348] width 4 height 7
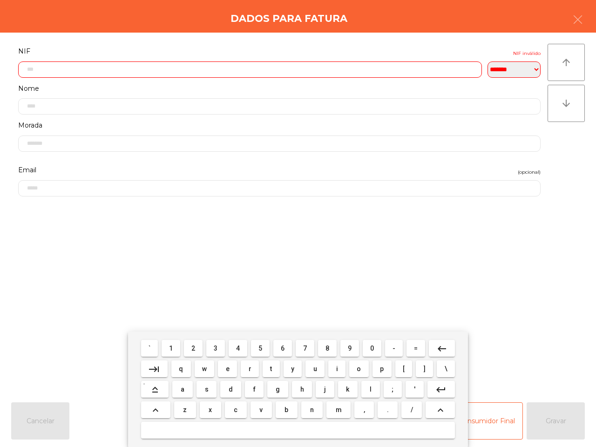
click at [171, 349] on button "1" at bounding box center [171, 348] width 19 height 17
click at [346, 349] on button "9" at bounding box center [350, 348] width 19 height 17
drag, startPoint x: 350, startPoint y: 346, endPoint x: 343, endPoint y: 346, distance: 7.0
click at [350, 346] on span "9" at bounding box center [350, 348] width 4 height 7
drag, startPoint x: 328, startPoint y: 346, endPoint x: 313, endPoint y: 346, distance: 14.5
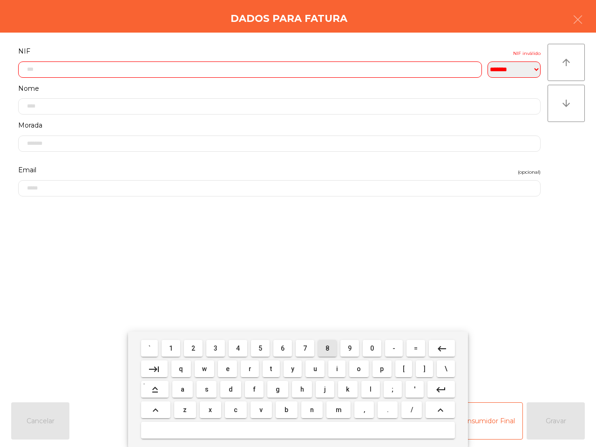
click at [329, 346] on span "8" at bounding box center [328, 348] width 4 height 7
click at [302, 345] on button "7" at bounding box center [305, 348] width 19 height 17
click at [284, 348] on span "6" at bounding box center [283, 348] width 4 height 7
click at [327, 345] on span "8" at bounding box center [328, 348] width 4 height 7
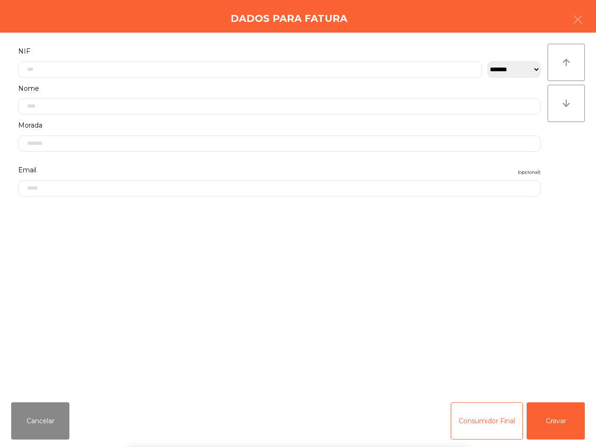
click at [566, 421] on div "` 1 2 3 4 5 6 7 8 9 0 - = keyboard_backspace keyboard_tab q w e r t y u i o p […" at bounding box center [298, 390] width 596 height 116
click at [562, 420] on button "Gravar" at bounding box center [556, 421] width 58 height 37
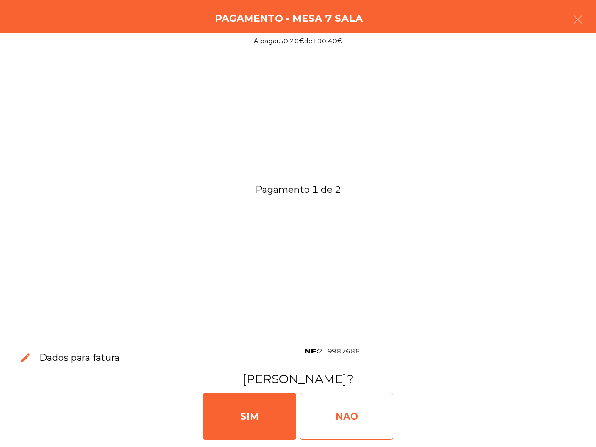
click at [381, 418] on div "NAO" at bounding box center [346, 416] width 93 height 47
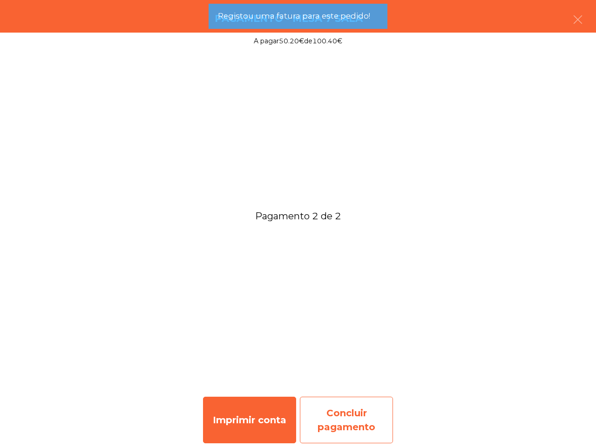
click at [356, 411] on div "Concluir pagamento" at bounding box center [346, 420] width 93 height 47
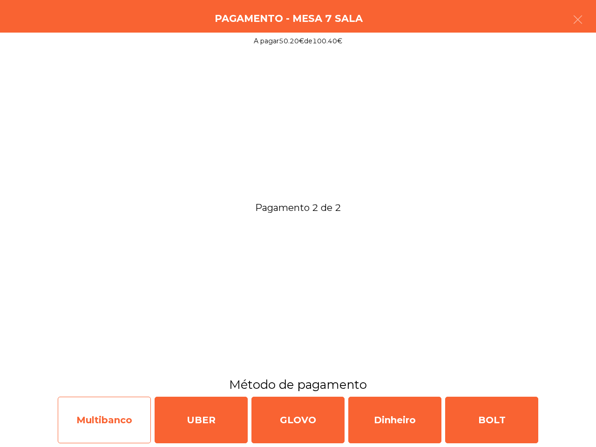
click at [136, 415] on div "Multibanco" at bounding box center [104, 420] width 93 height 47
select select "**"
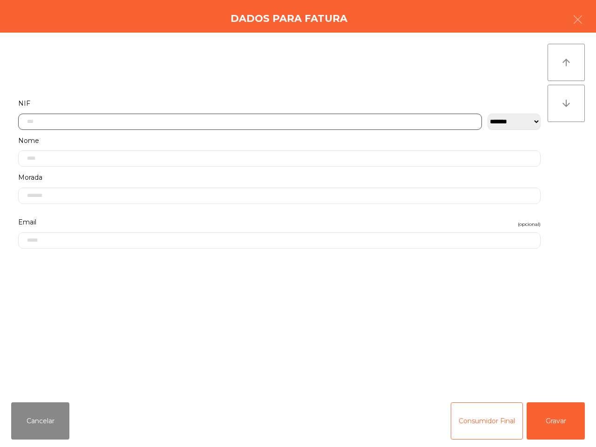
click at [62, 119] on input "text" at bounding box center [250, 122] width 464 height 16
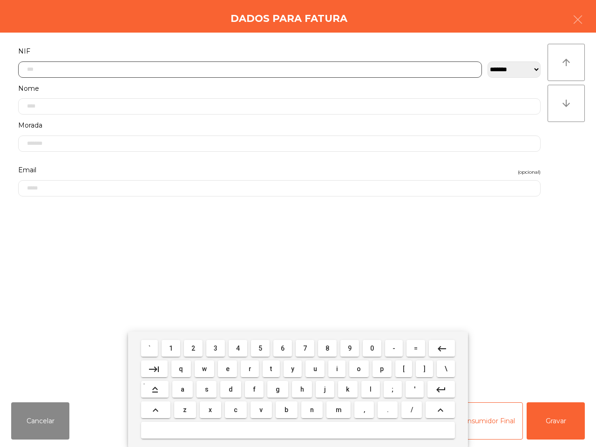
click at [262, 349] on span "5" at bounding box center [261, 348] width 4 height 7
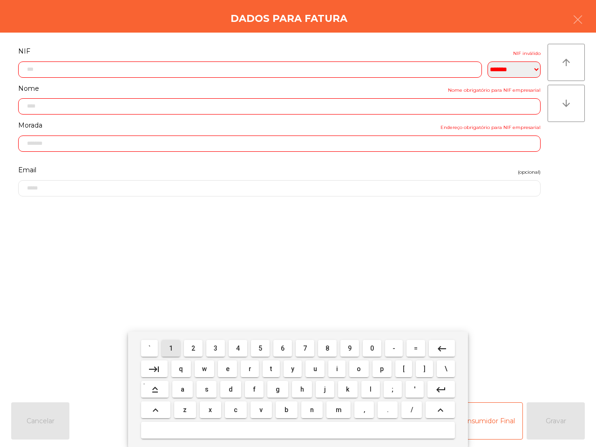
click at [175, 348] on button "1" at bounding box center [171, 348] width 19 height 17
click at [283, 346] on span "6" at bounding box center [283, 348] width 4 height 7
click at [245, 350] on button "4" at bounding box center [238, 348] width 19 height 17
click at [218, 349] on span "3" at bounding box center [216, 348] width 4 height 7
click at [218, 348] on button "3" at bounding box center [215, 348] width 19 height 17
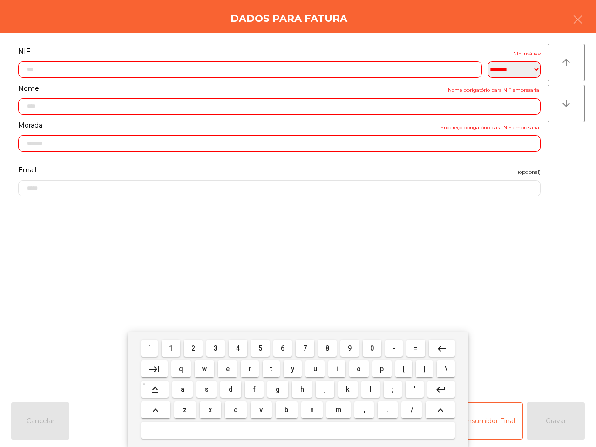
drag, startPoint x: 350, startPoint y: 347, endPoint x: 339, endPoint y: 349, distance: 11.3
click at [351, 347] on span "9" at bounding box center [350, 348] width 4 height 7
click at [171, 348] on button "1" at bounding box center [171, 348] width 19 height 17
click at [172, 347] on button "1" at bounding box center [171, 348] width 19 height 17
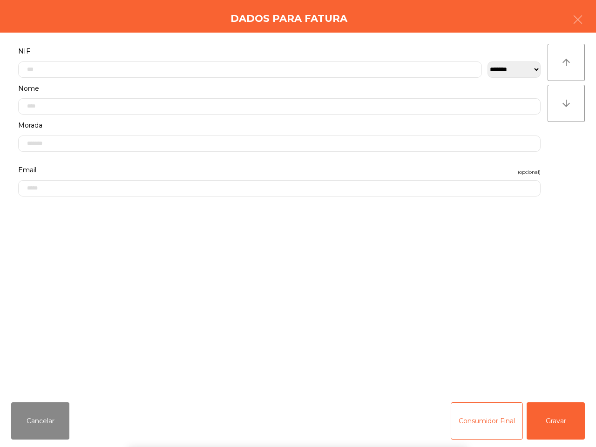
click at [554, 423] on div "` 1 2 3 4 5 6 7 8 9 0 - = keyboard_backspace keyboard_tab q w e r t y u i o p […" at bounding box center [298, 390] width 596 height 116
click at [554, 424] on button "Gravar" at bounding box center [556, 421] width 58 height 37
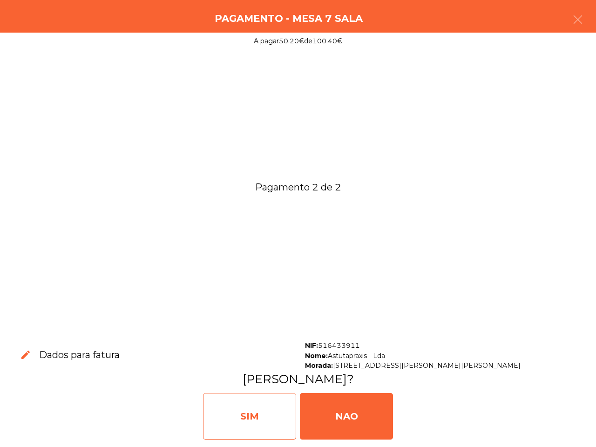
click at [258, 415] on div "SIM" at bounding box center [249, 416] width 93 height 47
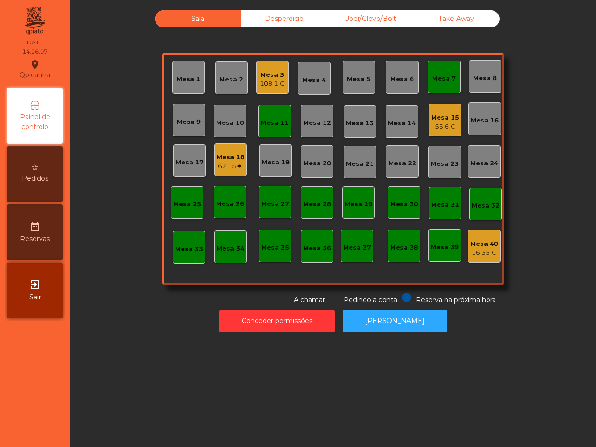
click at [376, 369] on div "Sala Desperdicio Uber/Glovo/Bolt Take Away Mesa 1 Mesa 2 Mesa 3 108.1 € Mesa 4 …" at bounding box center [333, 223] width 527 height 447
click at [271, 71] on div "Mesa 3" at bounding box center [272, 74] width 25 height 9
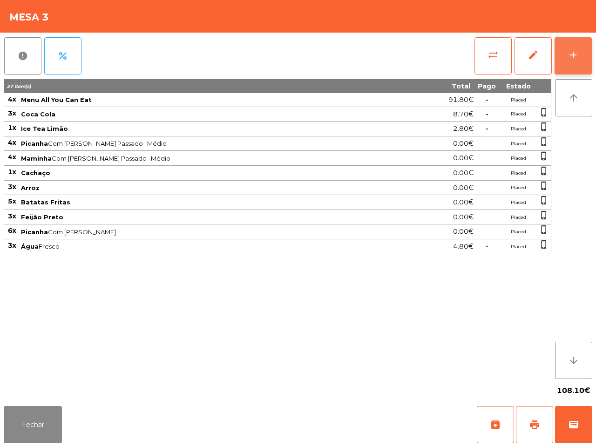
click at [565, 50] on button "add" at bounding box center [573, 55] width 37 height 37
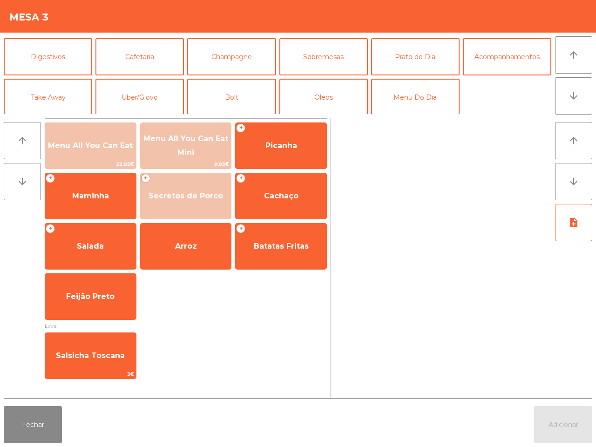
scroll to position [81, 0]
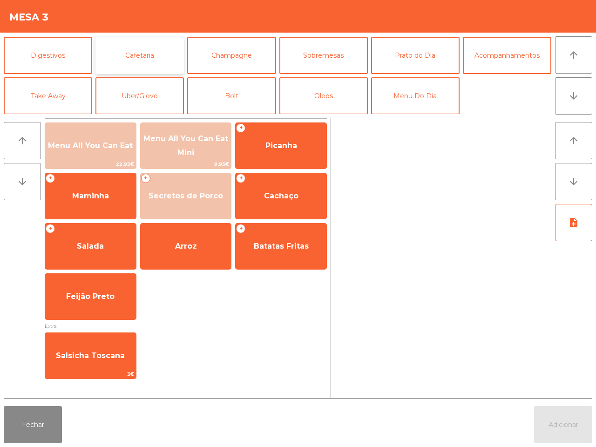
click at [140, 61] on button "Cafetaria" at bounding box center [140, 55] width 89 height 37
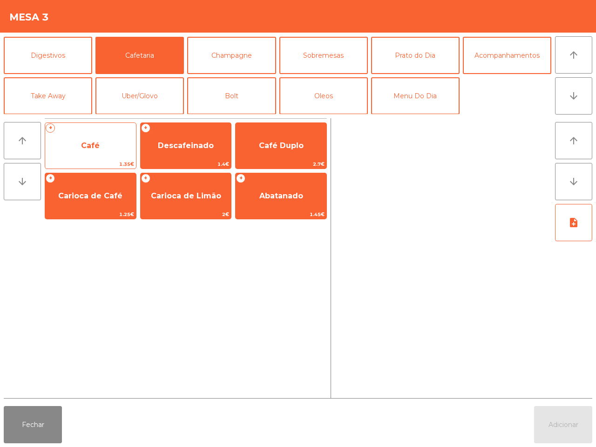
click at [93, 143] on span "Café" at bounding box center [90, 145] width 19 height 9
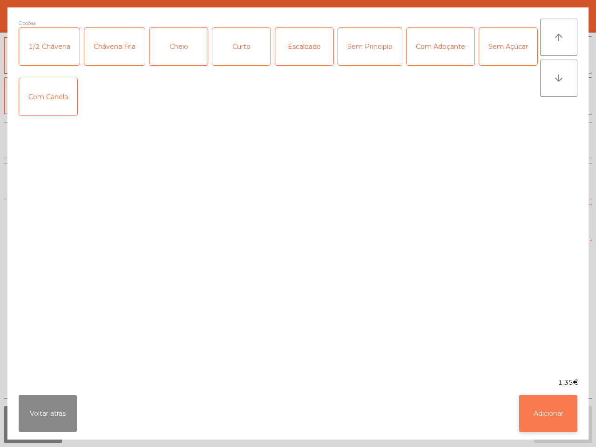
click at [530, 413] on button "Adicionar" at bounding box center [549, 413] width 58 height 37
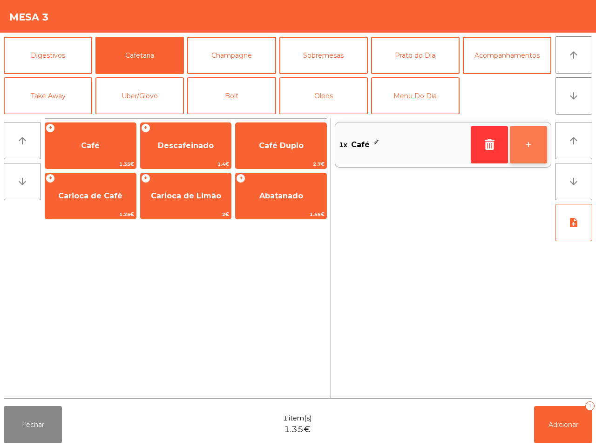
click at [536, 134] on button "+" at bounding box center [528, 144] width 37 height 37
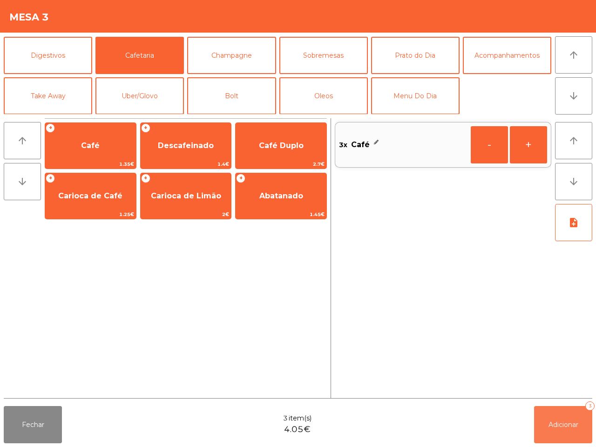
click at [573, 416] on button "Adicionar 3" at bounding box center [564, 424] width 58 height 37
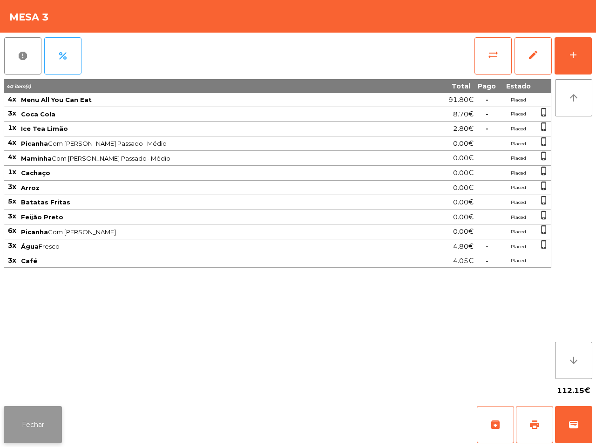
click at [24, 419] on button "Fechar" at bounding box center [33, 424] width 58 height 37
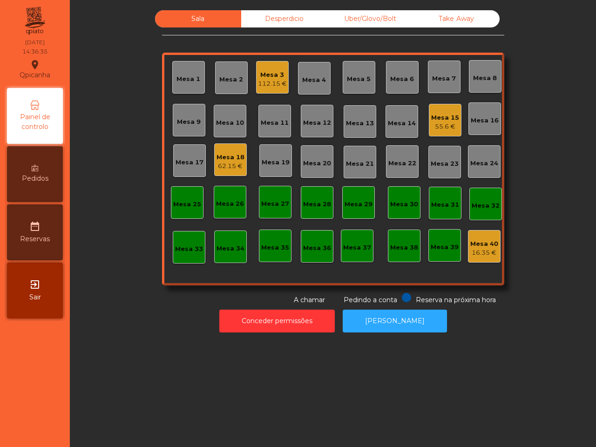
click at [225, 165] on div "62.15 €" at bounding box center [231, 166] width 28 height 9
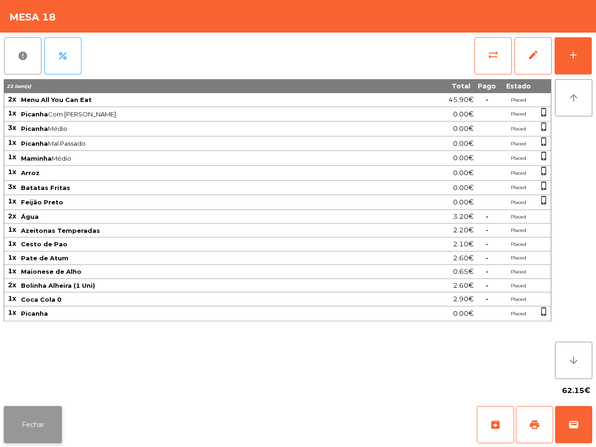
click at [47, 420] on button "Fechar" at bounding box center [33, 424] width 58 height 37
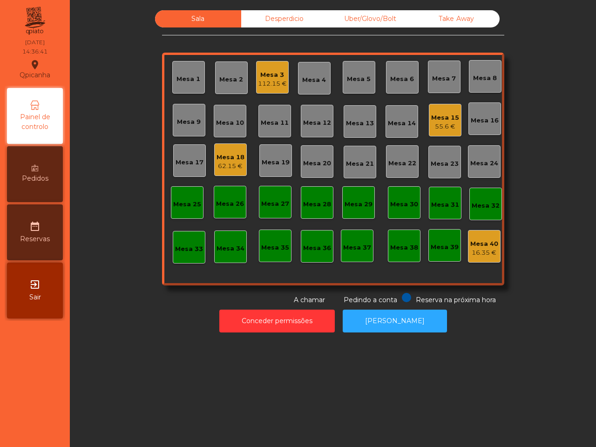
click at [270, 82] on div "112.15 €" at bounding box center [272, 83] width 29 height 9
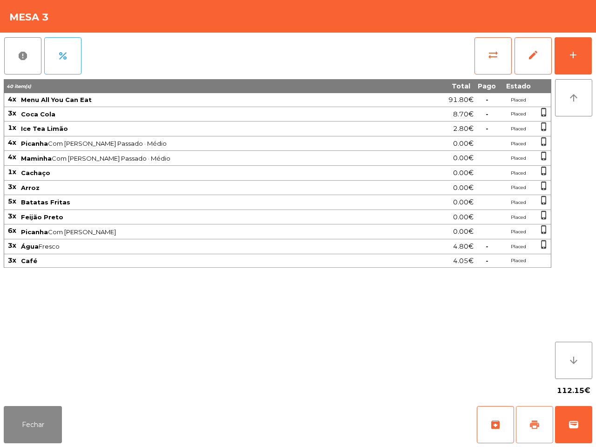
click at [537, 422] on span "print" at bounding box center [534, 424] width 11 height 11
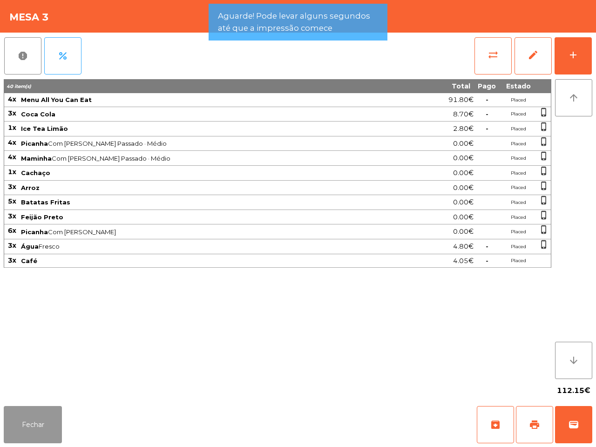
click at [49, 424] on button "Fechar" at bounding box center [33, 424] width 58 height 37
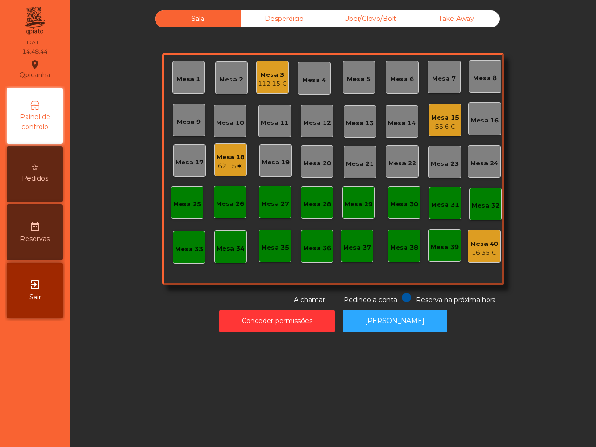
drag, startPoint x: 219, startPoint y: 322, endPoint x: 215, endPoint y: 314, distance: 9.8
drag, startPoint x: 215, startPoint y: 314, endPoint x: 493, endPoint y: 306, distance: 277.9
click at [511, 360] on div "Sala Desperdicio Uber/Glovo/Bolt Take Away Mesa 1 Mesa 2 Mesa 3 112.15 € Mesa 4…" at bounding box center [333, 223] width 527 height 447
click at [440, 120] on div "Mesa 15" at bounding box center [446, 117] width 28 height 9
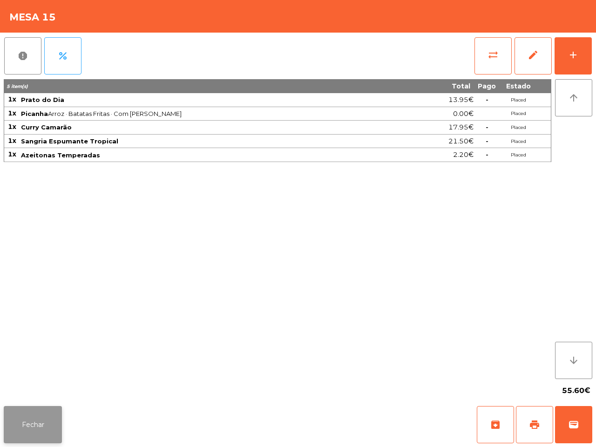
click at [50, 427] on button "Fechar" at bounding box center [33, 424] width 58 height 37
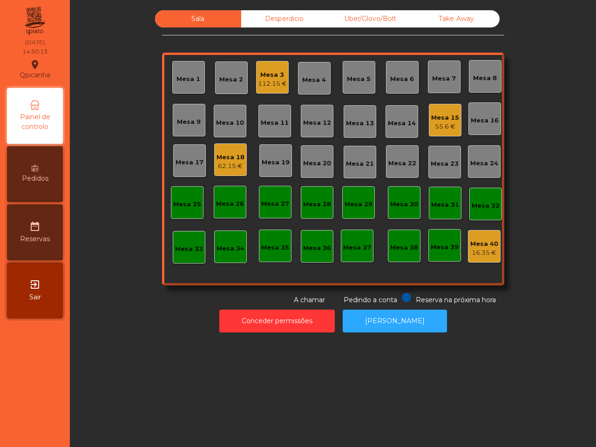
click at [434, 116] on div "Mesa 15" at bounding box center [446, 117] width 28 height 9
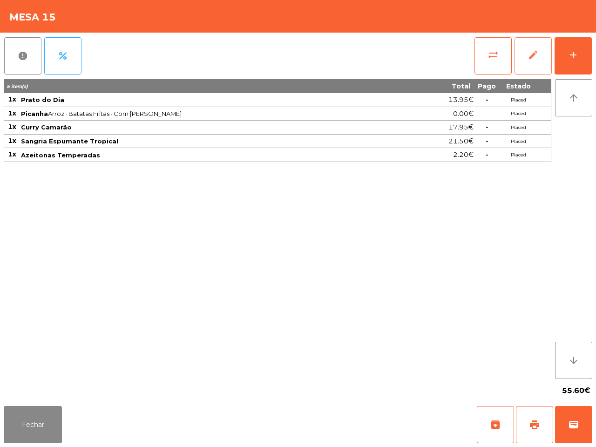
drag, startPoint x: 451, startPoint y: 92, endPoint x: 537, endPoint y: 64, distance: 91.2
drag, startPoint x: 537, startPoint y: 64, endPoint x: 574, endPoint y: 48, distance: 39.8
click at [574, 48] on button "add" at bounding box center [573, 55] width 37 height 37
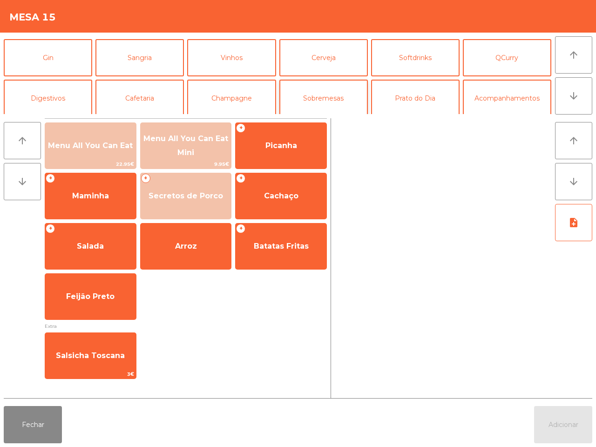
scroll to position [58, 0]
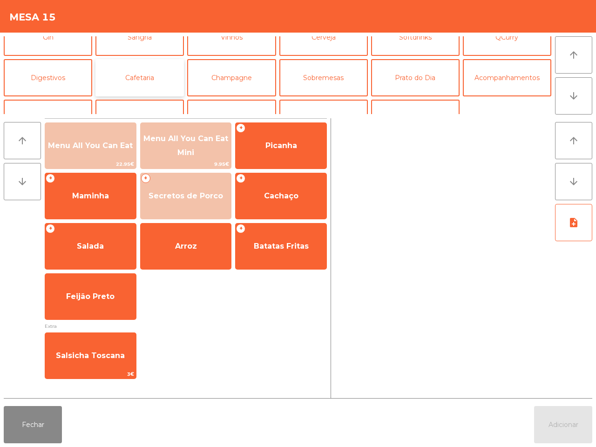
click at [144, 77] on button "Cafetaria" at bounding box center [140, 77] width 89 height 37
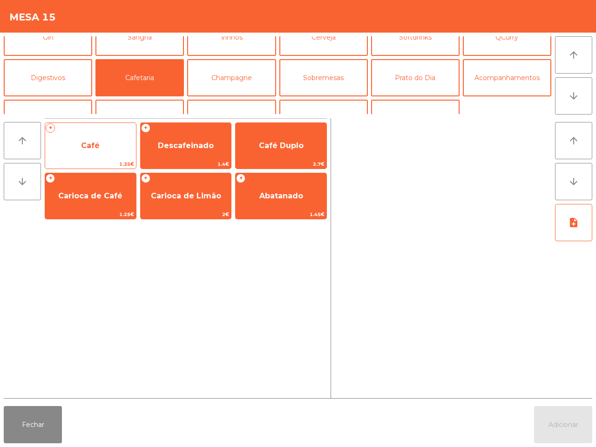
click at [101, 148] on span "Café" at bounding box center [90, 145] width 91 height 25
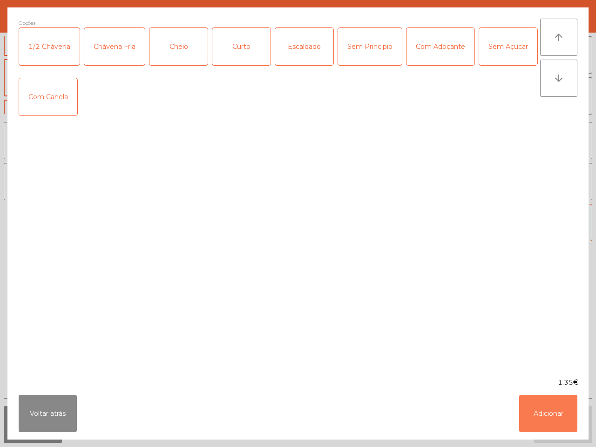
drag, startPoint x: 554, startPoint y: 416, endPoint x: 555, endPoint y: 285, distance: 130.5
click at [554, 414] on button "Adicionar" at bounding box center [549, 413] width 58 height 37
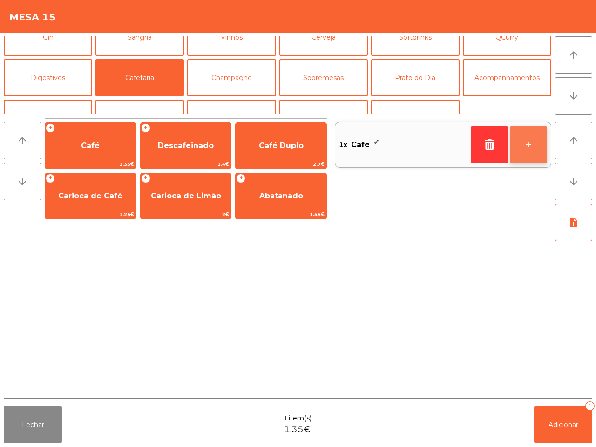
click at [535, 146] on button "+" at bounding box center [528, 144] width 37 height 37
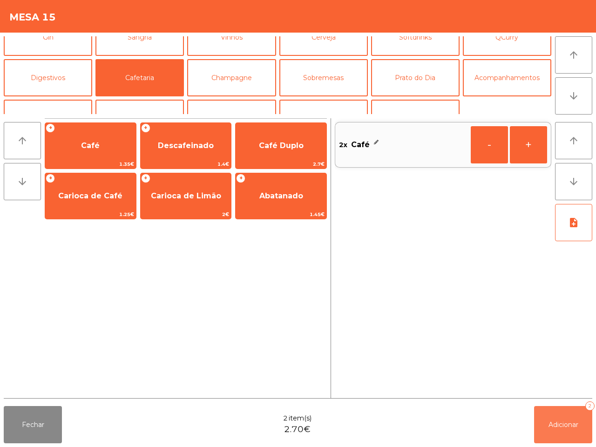
click at [551, 417] on button "Adicionar 2" at bounding box center [564, 424] width 58 height 37
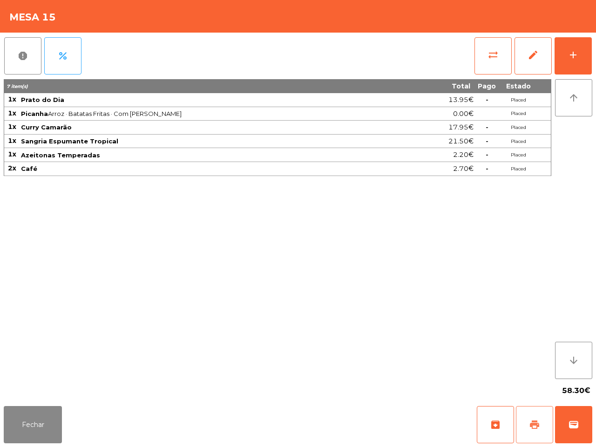
click at [527, 418] on button "print" at bounding box center [534, 424] width 37 height 37
click at [48, 421] on button "Fechar" at bounding box center [33, 424] width 58 height 37
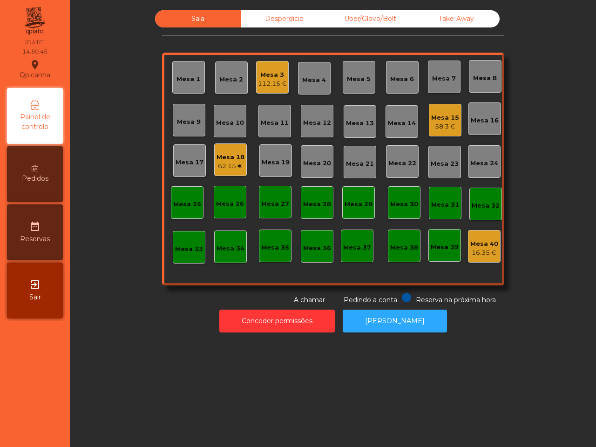
click at [266, 73] on div "Mesa 3" at bounding box center [272, 74] width 29 height 9
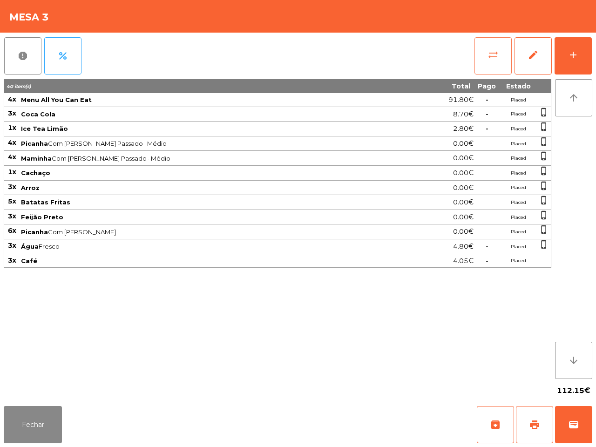
click at [490, 49] on span "sync_alt" at bounding box center [493, 54] width 11 height 11
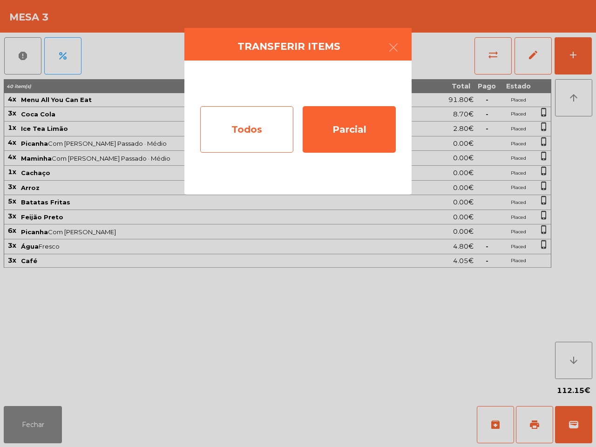
click at [237, 126] on div "Todos" at bounding box center [246, 129] width 93 height 47
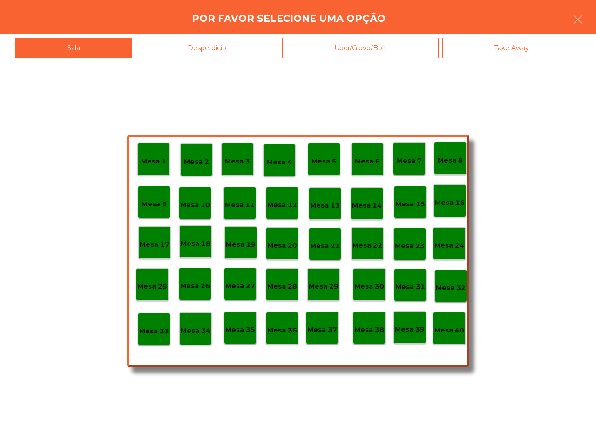
click at [453, 333] on p "Mesa 40" at bounding box center [450, 330] width 30 height 11
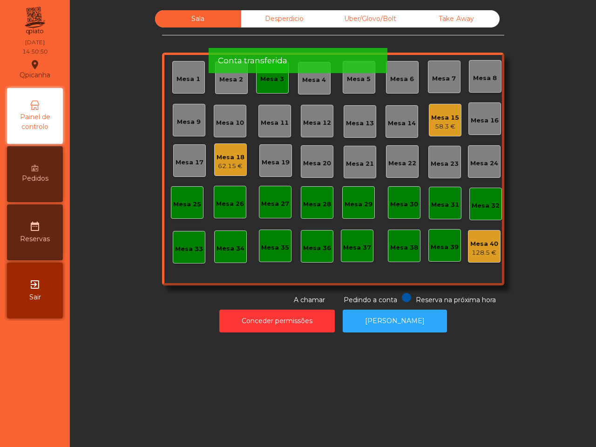
click at [268, 82] on div "Mesa 3" at bounding box center [273, 79] width 24 height 9
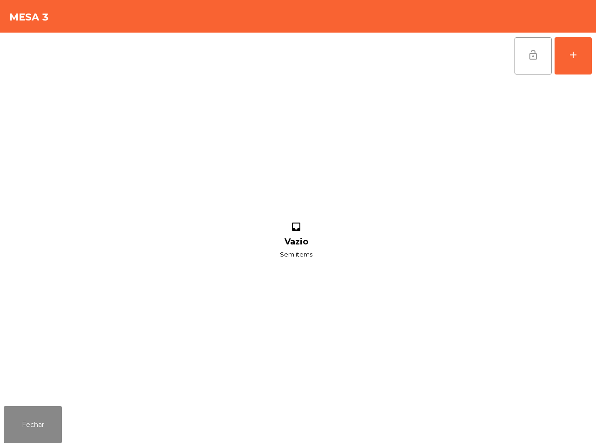
click at [522, 52] on button "lock_open" at bounding box center [533, 55] width 37 height 37
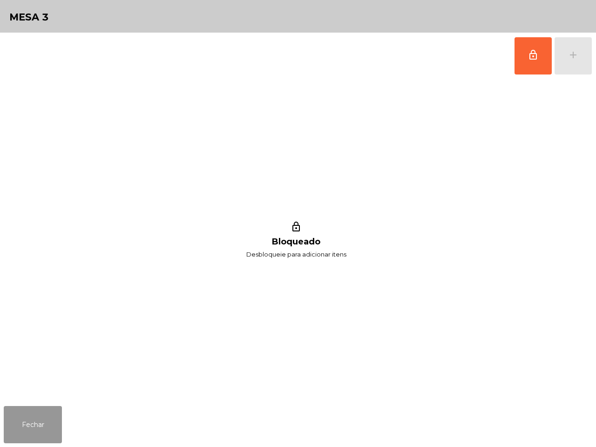
click at [37, 420] on button "Fechar" at bounding box center [33, 424] width 58 height 37
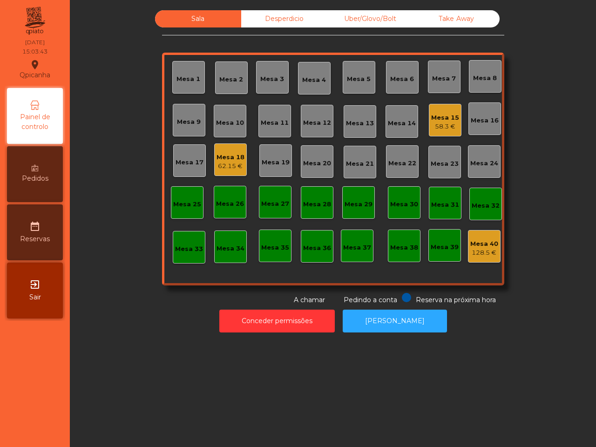
click at [231, 158] on div "Mesa 18" at bounding box center [231, 157] width 28 height 9
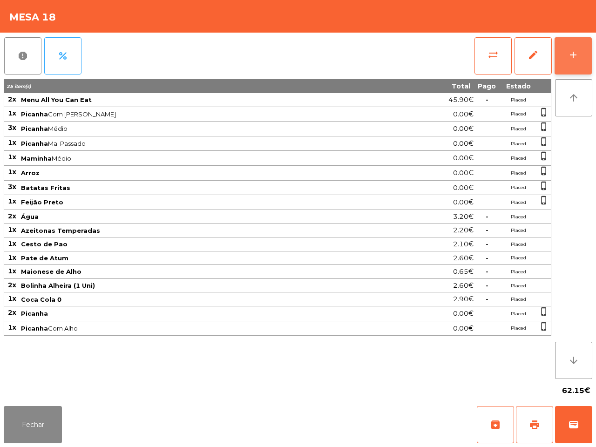
click at [573, 58] on div "add" at bounding box center [573, 54] width 11 height 11
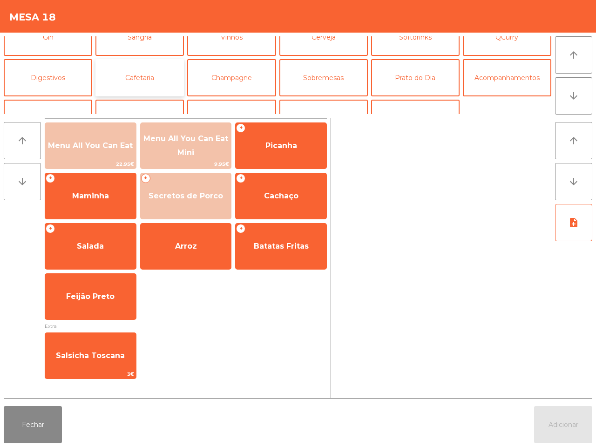
click at [138, 72] on button "Cafetaria" at bounding box center [140, 77] width 89 height 37
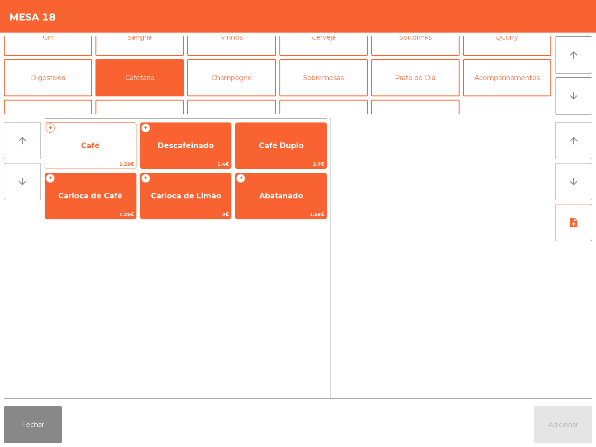
click at [89, 132] on div "+ Café 1.35€" at bounding box center [91, 146] width 92 height 47
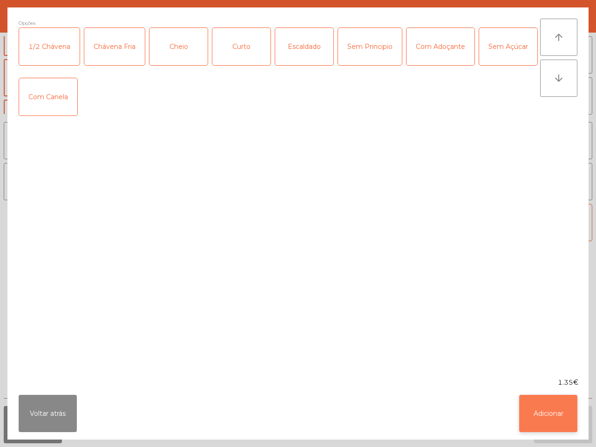
click at [539, 406] on button "Adicionar" at bounding box center [549, 413] width 58 height 37
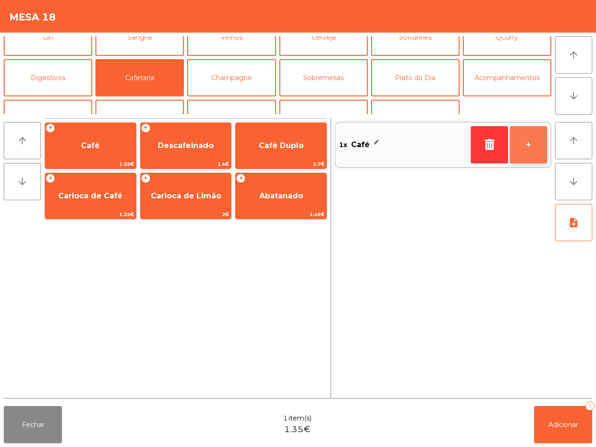
click at [533, 137] on button "+" at bounding box center [528, 144] width 37 height 37
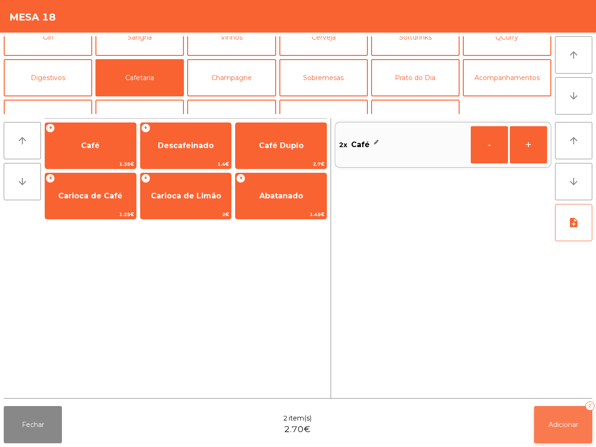
click at [574, 416] on button "Adicionar 2" at bounding box center [564, 424] width 58 height 37
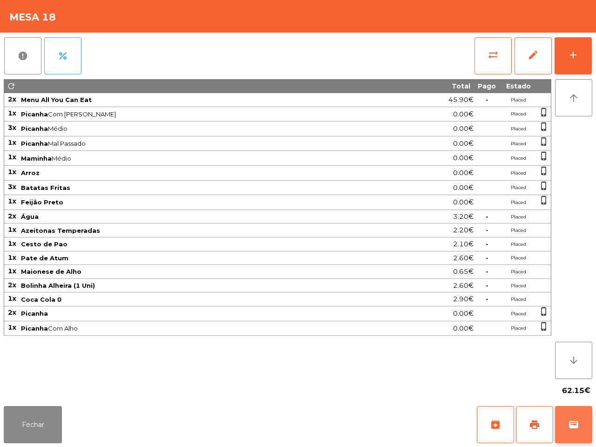
click at [570, 421] on span "wallet" at bounding box center [574, 424] width 11 height 11
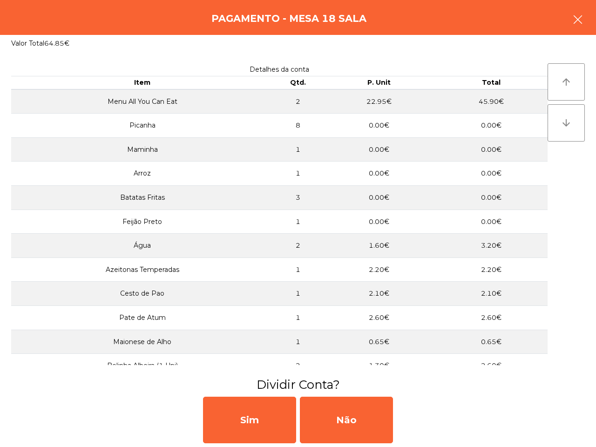
click at [579, 15] on icon "button" at bounding box center [578, 19] width 11 height 11
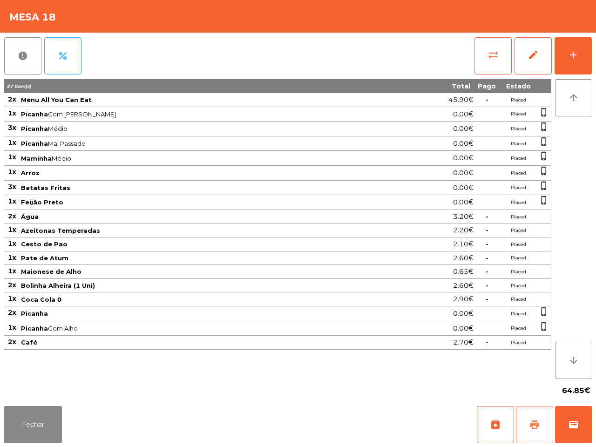
click at [534, 426] on span "print" at bounding box center [534, 424] width 11 height 11
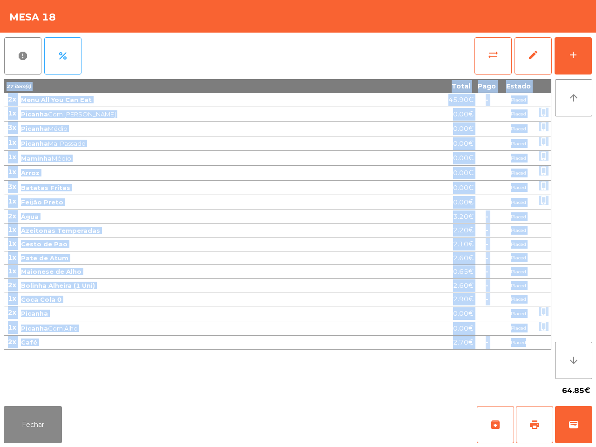
drag, startPoint x: 548, startPoint y: 351, endPoint x: 546, endPoint y: 361, distance: 10.5
click at [546, 361] on div "27 item(s) Total Pago Estado 2x Menu All You Can Eat 45.90€ - Placed 1x Picanha…" at bounding box center [278, 229] width 548 height 300
drag, startPoint x: 90, startPoint y: 436, endPoint x: 60, endPoint y: 427, distance: 31.7
click at [87, 434] on div "Fechar archive print wallet" at bounding box center [298, 425] width 596 height 45
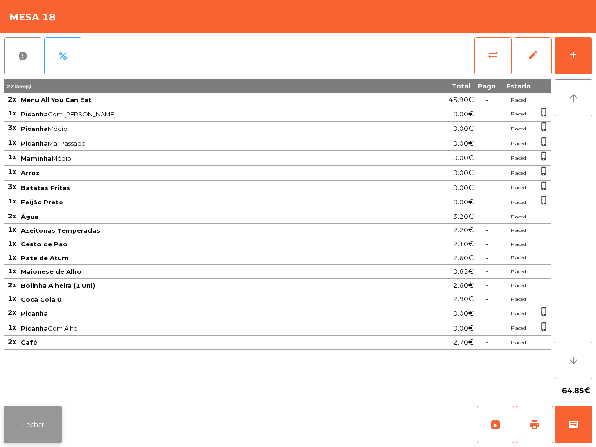
click at [47, 429] on button "Fechar" at bounding box center [33, 424] width 58 height 37
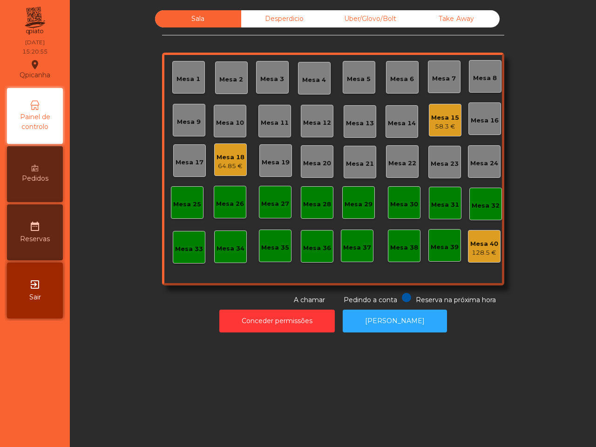
click at [436, 113] on div "Mesa 15" at bounding box center [446, 117] width 28 height 9
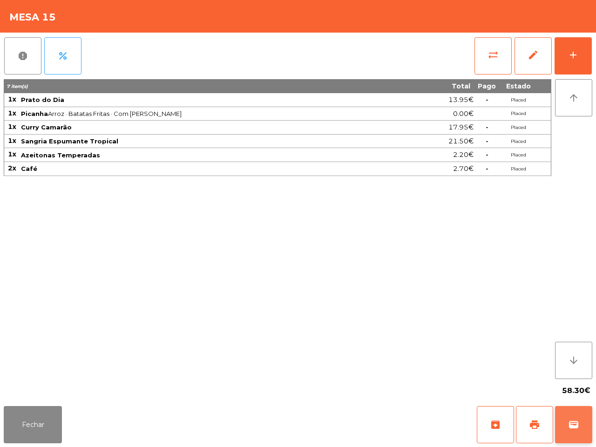
click at [565, 413] on button "wallet" at bounding box center [573, 424] width 37 height 37
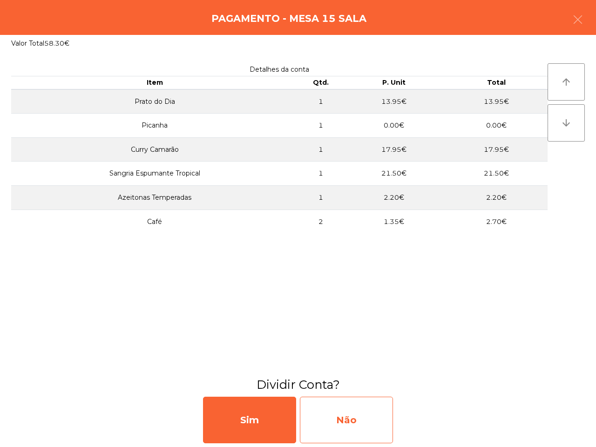
click at [345, 411] on div "Não" at bounding box center [346, 420] width 93 height 47
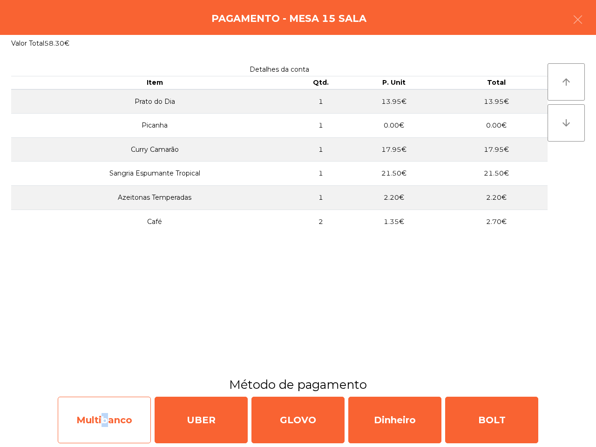
drag, startPoint x: 99, startPoint y: 422, endPoint x: 100, endPoint y: 417, distance: 5.3
click at [100, 417] on div "Multibanco" at bounding box center [104, 420] width 93 height 47
select select "**"
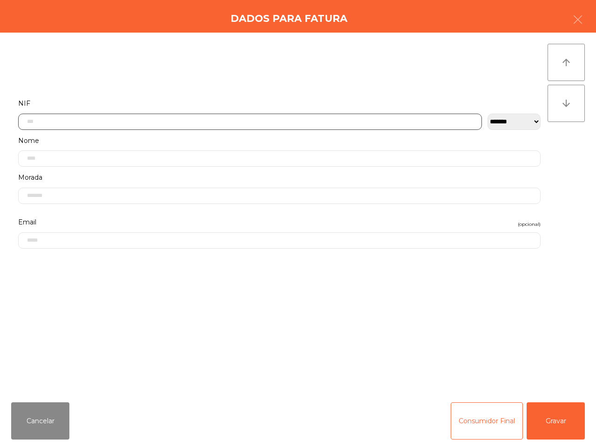
click at [101, 120] on input "text" at bounding box center [250, 122] width 464 height 16
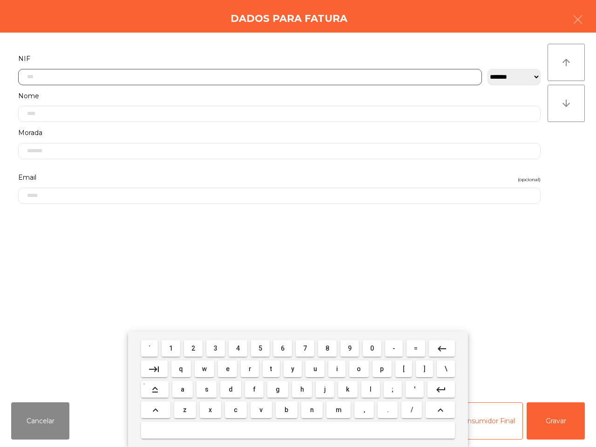
scroll to position [52, 0]
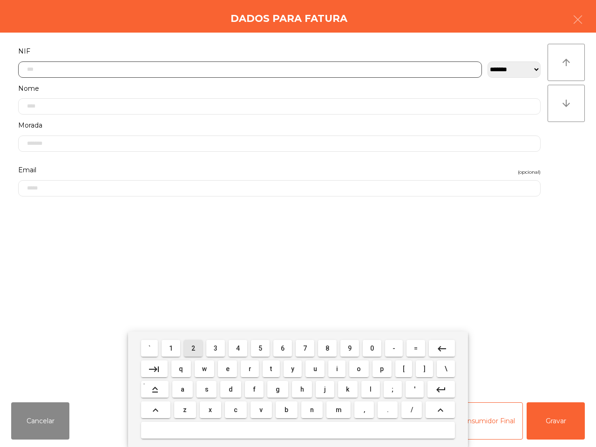
click at [197, 346] on button "2" at bounding box center [193, 348] width 19 height 17
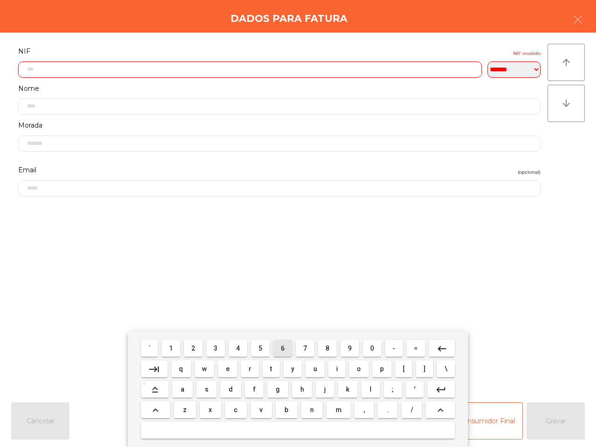
click at [282, 348] on span "6" at bounding box center [283, 348] width 4 height 7
click at [191, 349] on button "2" at bounding box center [193, 348] width 19 height 17
drag, startPoint x: 308, startPoint y: 350, endPoint x: 344, endPoint y: 350, distance: 36.4
click at [308, 350] on button "7" at bounding box center [305, 348] width 19 height 17
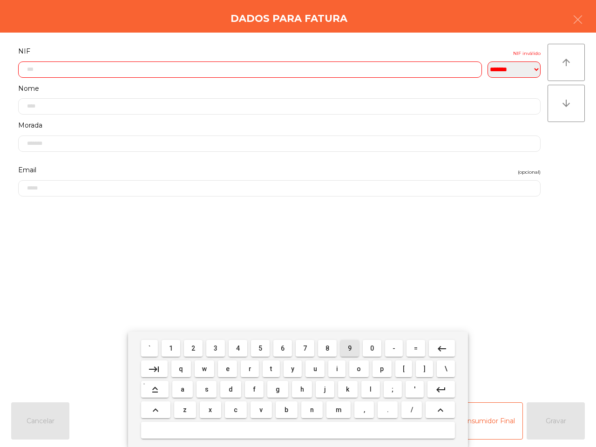
click at [352, 349] on button "9" at bounding box center [350, 348] width 19 height 17
click at [193, 348] on span "2" at bounding box center [194, 348] width 4 height 7
click at [282, 350] on span "6" at bounding box center [283, 348] width 4 height 7
click at [282, 349] on span "6" at bounding box center [283, 348] width 4 height 7
click at [443, 351] on mat-icon "keyboard_backspace" at bounding box center [442, 348] width 11 height 11
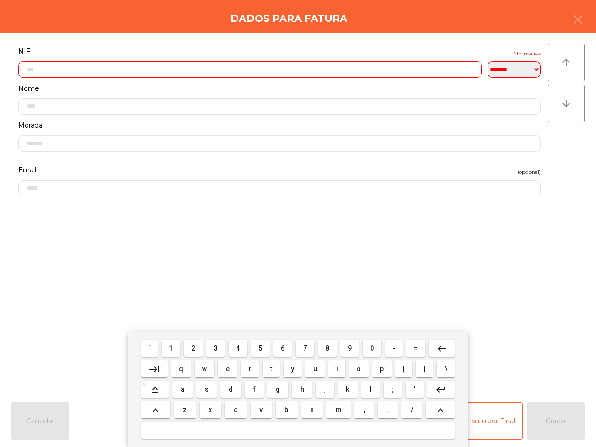
click at [370, 345] on span "0" at bounding box center [372, 348] width 4 height 7
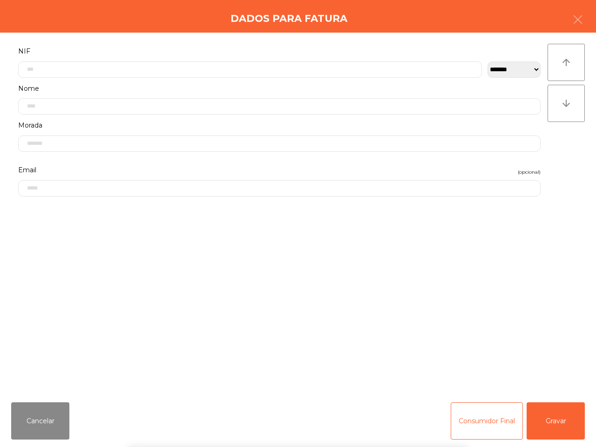
click at [549, 430] on div "` 1 2 3 4 5 6 7 8 9 0 - = keyboard_backspace keyboard_tab q w e r t y u i o p […" at bounding box center [298, 390] width 596 height 116
click at [549, 430] on button "Gravar" at bounding box center [556, 421] width 58 height 37
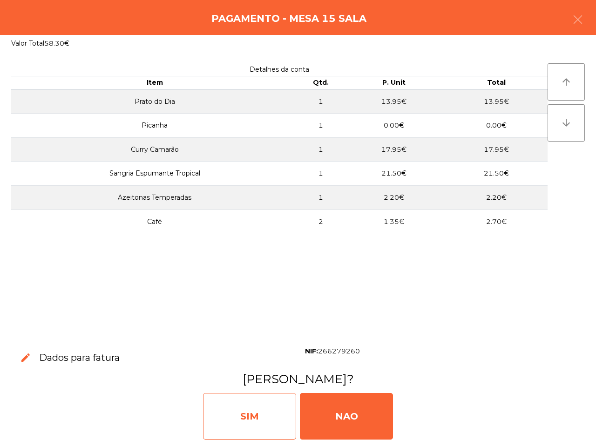
click at [251, 420] on div "SIM" at bounding box center [249, 416] width 93 height 47
